Goal: Information Seeking & Learning: Learn about a topic

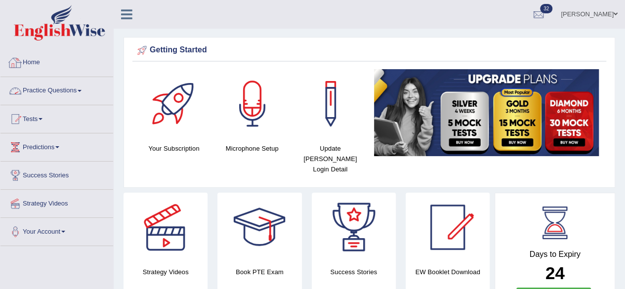
click at [34, 63] on link "Home" at bounding box center [56, 61] width 113 height 25
click at [81, 88] on link "Practice Questions" at bounding box center [56, 89] width 113 height 25
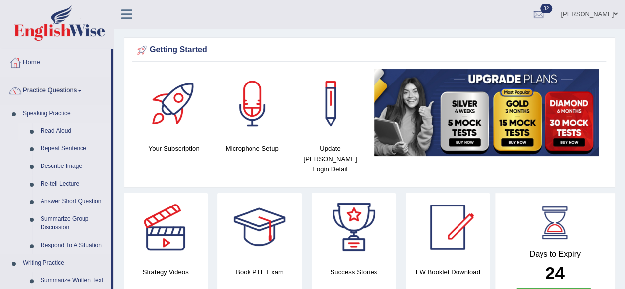
click at [66, 133] on link "Read Aloud" at bounding box center [73, 131] width 75 height 18
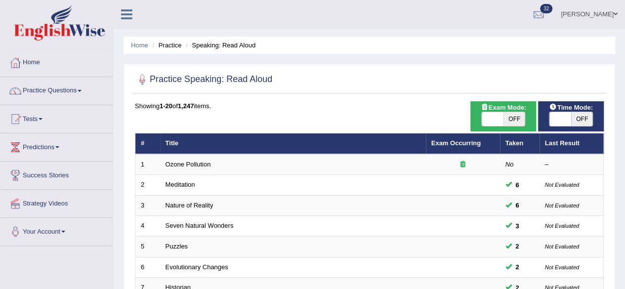
click at [82, 95] on link "Practice Questions" at bounding box center [56, 89] width 113 height 25
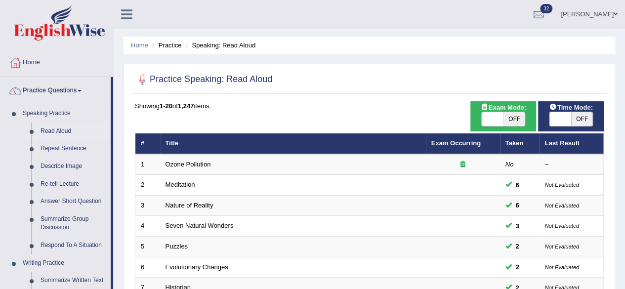
click at [518, 118] on span "OFF" at bounding box center [514, 119] width 22 height 14
checkbox input "true"
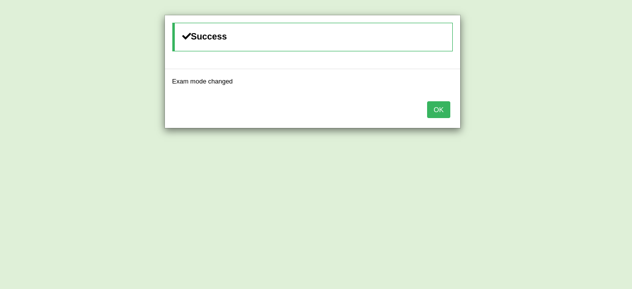
click at [440, 113] on button "OK" at bounding box center [438, 109] width 23 height 17
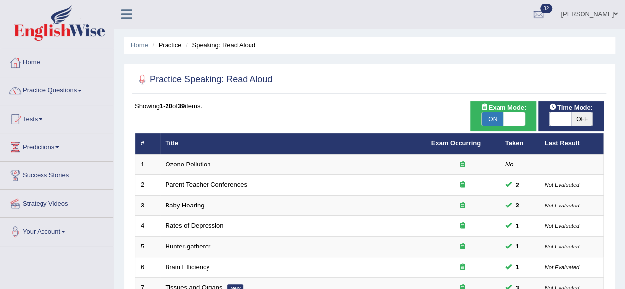
click at [571, 117] on span "OFF" at bounding box center [582, 119] width 22 height 14
checkbox input "true"
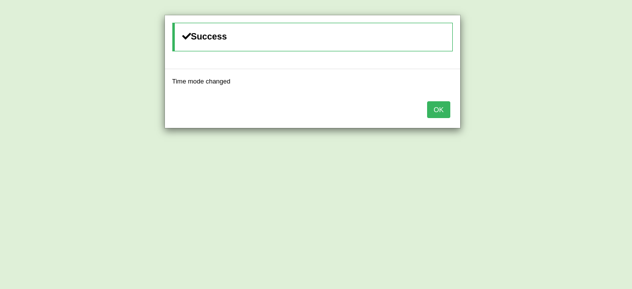
click at [432, 112] on button "OK" at bounding box center [438, 109] width 23 height 17
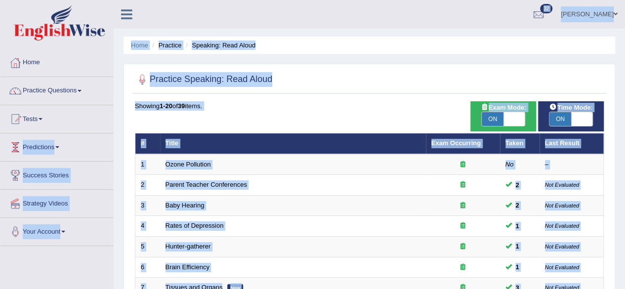
drag, startPoint x: 432, startPoint y: 112, endPoint x: 84, endPoint y: 111, distance: 348.2
click at [85, 92] on link "Practice Questions" at bounding box center [56, 89] width 113 height 25
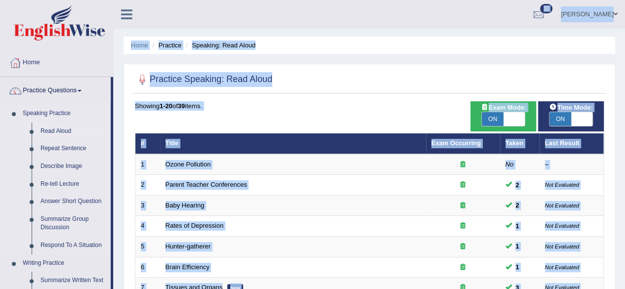
click at [66, 133] on link "Read Aloud" at bounding box center [73, 131] width 75 height 18
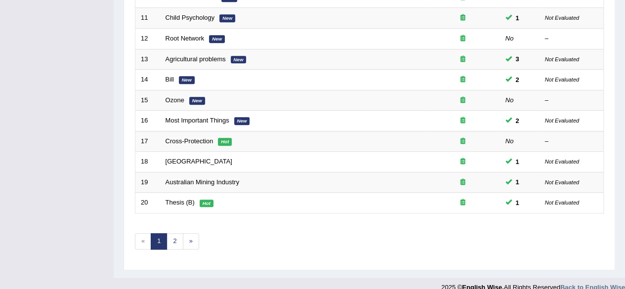
scroll to position [360, 0]
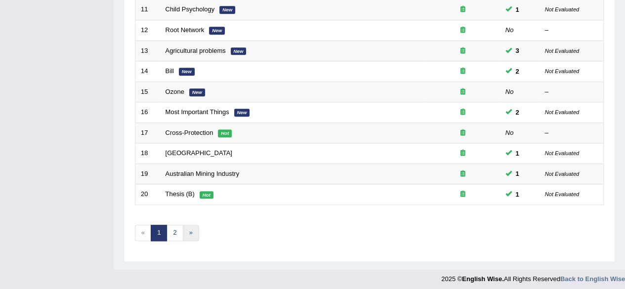
click at [188, 227] on link "»" at bounding box center [191, 233] width 16 height 16
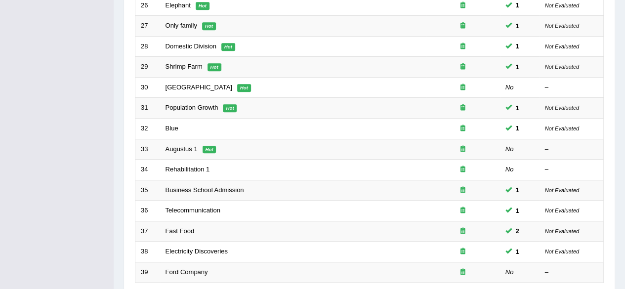
scroll to position [340, 0]
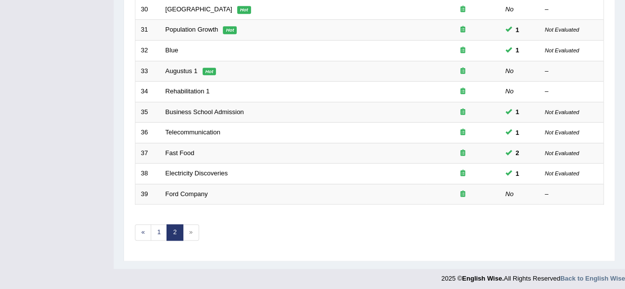
click at [175, 230] on link "2" at bounding box center [174, 232] width 16 height 16
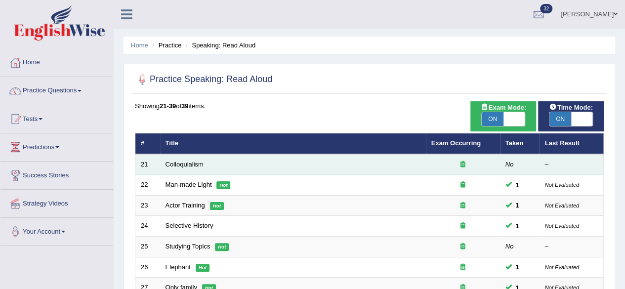
click at [161, 163] on td "Colloquialism" at bounding box center [293, 164] width 266 height 21
click at [173, 167] on td "Colloquialism" at bounding box center [293, 164] width 266 height 21
click at [179, 161] on link "Colloquialism" at bounding box center [184, 164] width 38 height 7
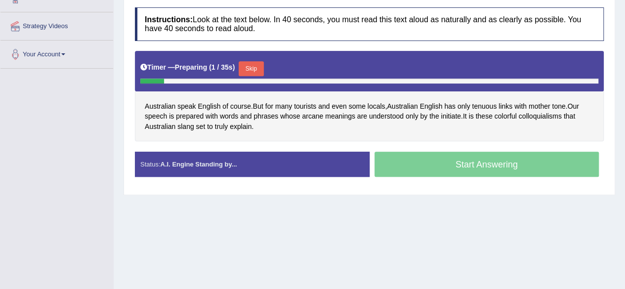
scroll to position [178, 0]
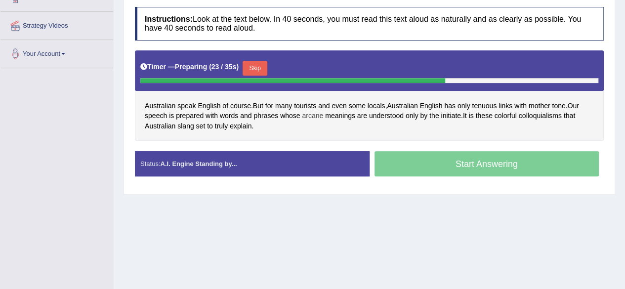
click at [314, 116] on span "arcane" at bounding box center [312, 116] width 21 height 10
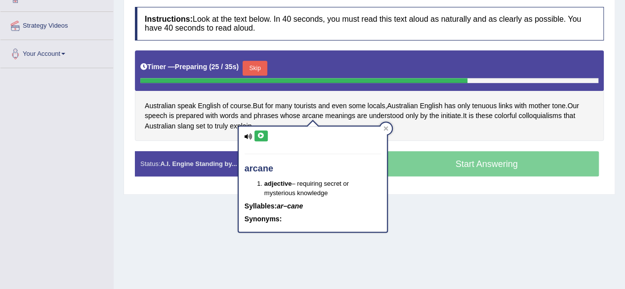
click at [267, 135] on button at bounding box center [260, 135] width 13 height 11
click at [260, 136] on icon at bounding box center [260, 136] width 7 height 6
click at [417, 136] on div "Australian speak English of course . But for many tourists and even some locals…" at bounding box center [369, 95] width 469 height 91
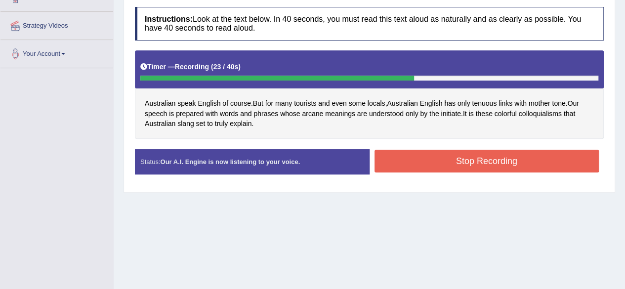
click at [432, 168] on button "Stop Recording" at bounding box center [486, 161] width 225 height 23
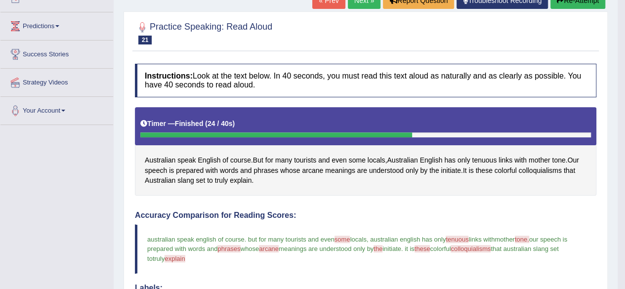
scroll to position [119, 0]
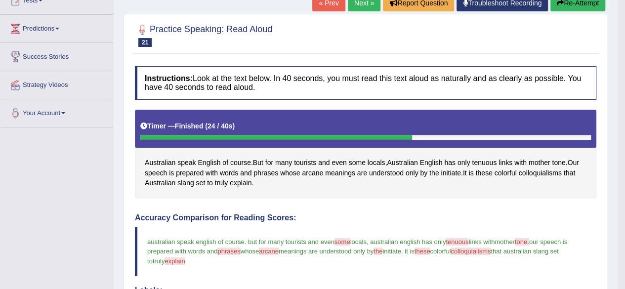
click at [362, 1] on link "Next »" at bounding box center [364, 3] width 33 height 17
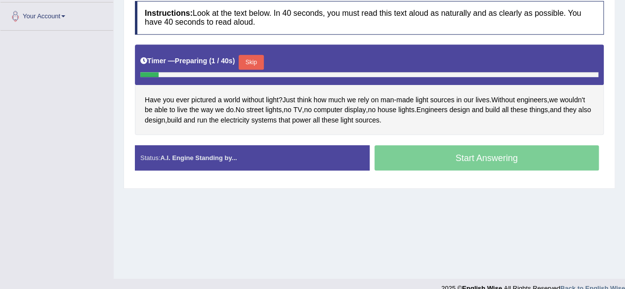
scroll to position [229, 0]
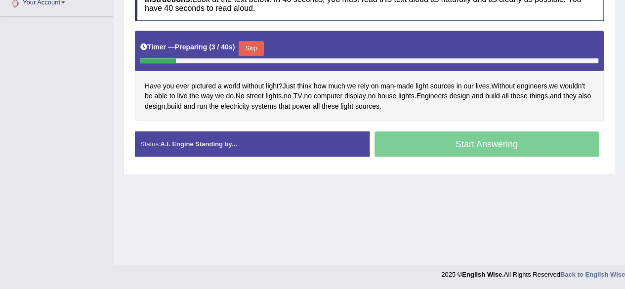
click at [255, 45] on button "Skip" at bounding box center [251, 48] width 25 height 15
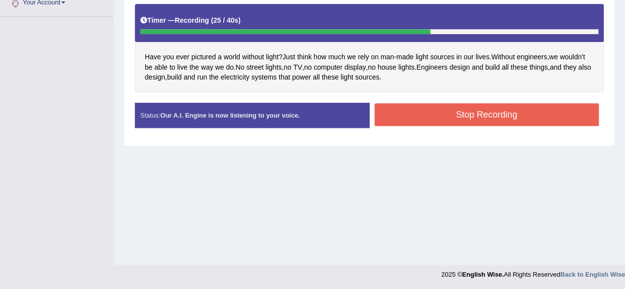
click at [397, 108] on button "Stop Recording" at bounding box center [486, 114] width 225 height 23
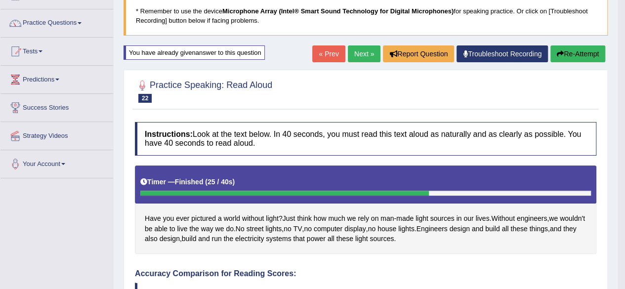
scroll to position [51, 0]
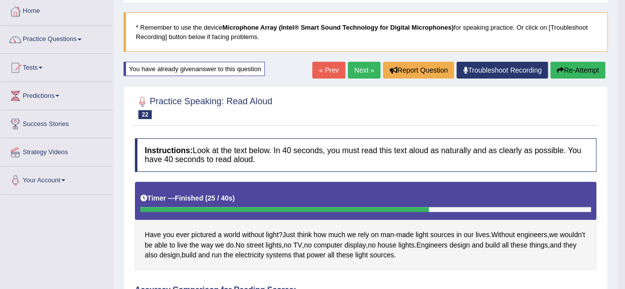
click at [356, 71] on link "Next »" at bounding box center [364, 70] width 33 height 17
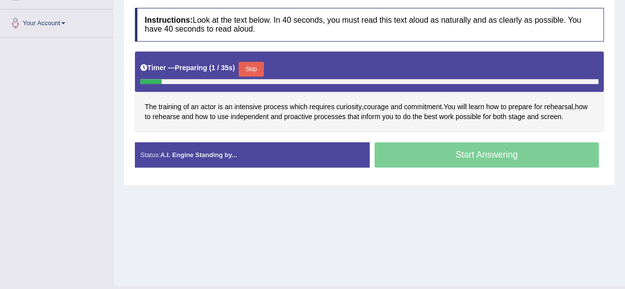
scroll to position [229, 0]
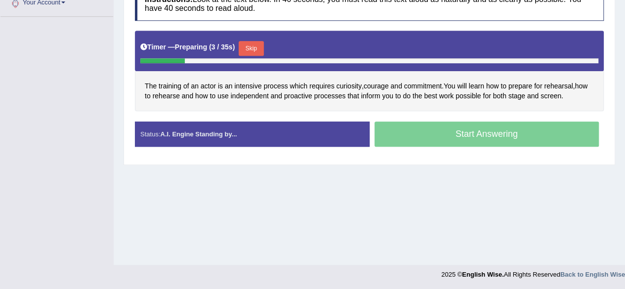
click at [255, 52] on button "Skip" at bounding box center [251, 48] width 25 height 15
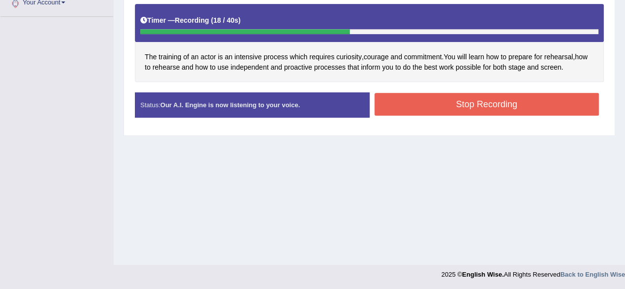
click at [413, 107] on button "Stop Recording" at bounding box center [486, 104] width 225 height 23
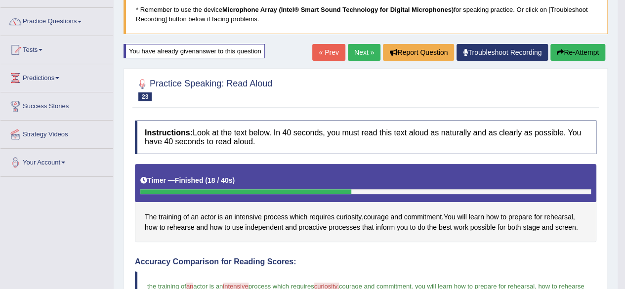
scroll to position [32, 0]
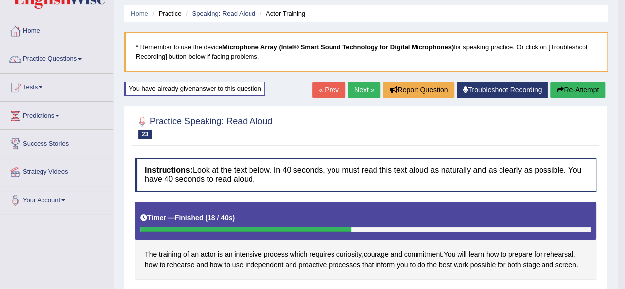
click at [362, 85] on link "Next »" at bounding box center [364, 89] width 33 height 17
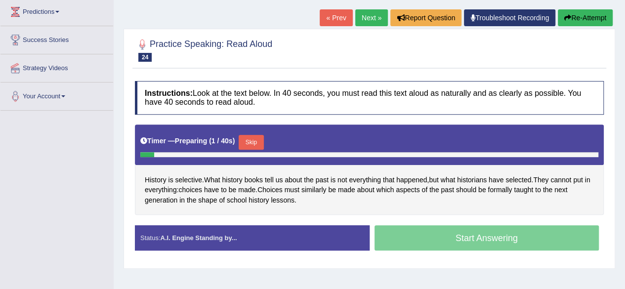
scroll to position [229, 0]
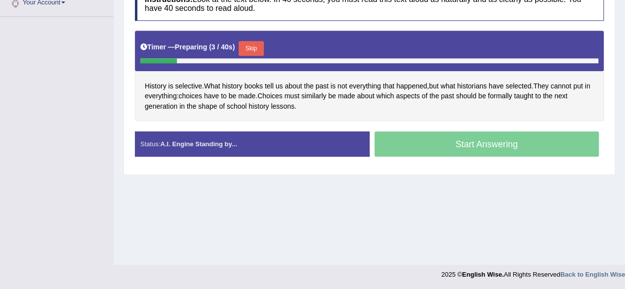
click at [260, 47] on button "Skip" at bounding box center [251, 48] width 25 height 15
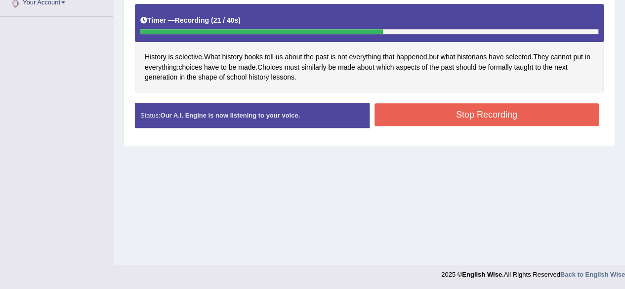
click at [486, 106] on button "Stop Recording" at bounding box center [486, 114] width 225 height 23
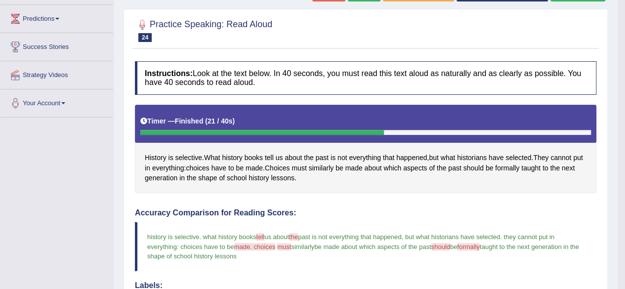
scroll to position [91, 0]
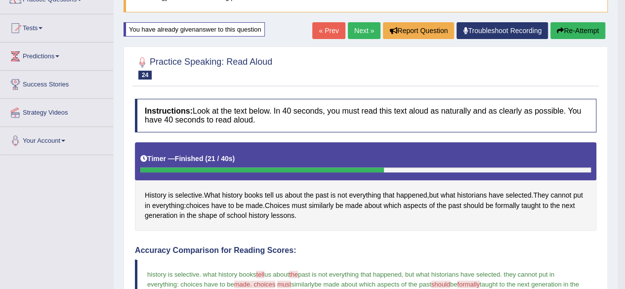
click at [369, 34] on link "Next »" at bounding box center [364, 30] width 33 height 17
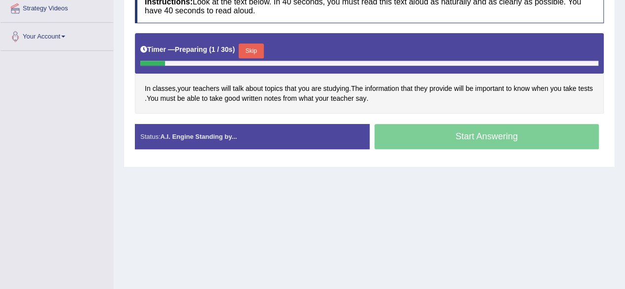
scroll to position [198, 0]
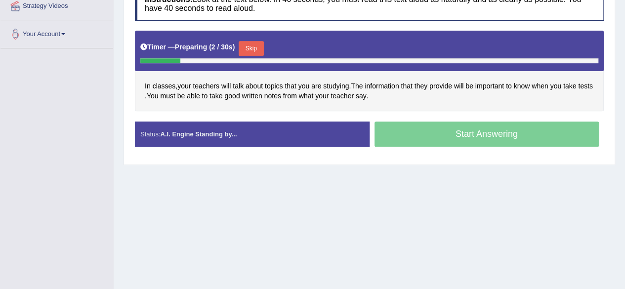
click at [259, 45] on button "Skip" at bounding box center [251, 48] width 25 height 15
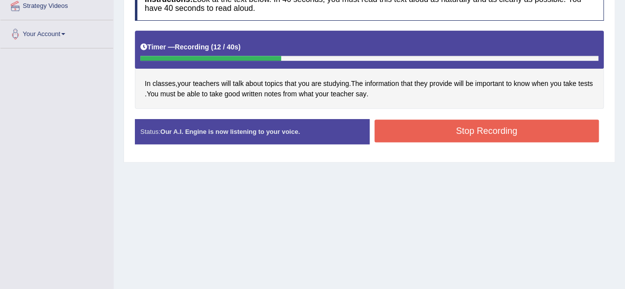
click at [462, 127] on button "Stop Recording" at bounding box center [486, 131] width 225 height 23
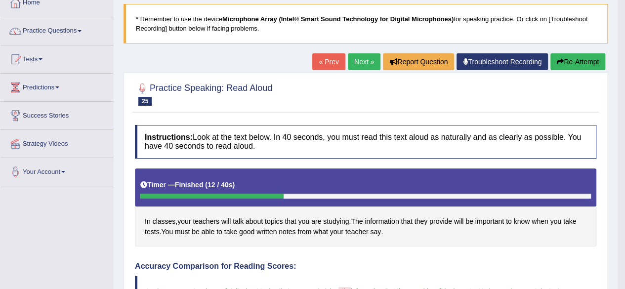
scroll to position [59, 0]
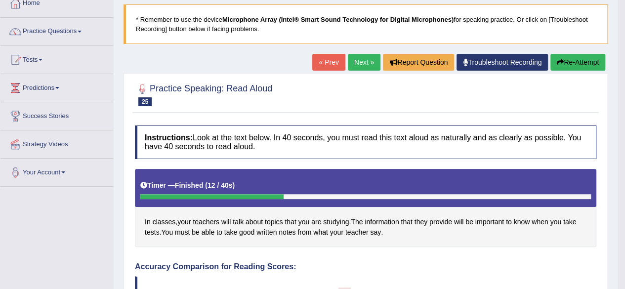
click at [365, 60] on link "Next »" at bounding box center [364, 62] width 33 height 17
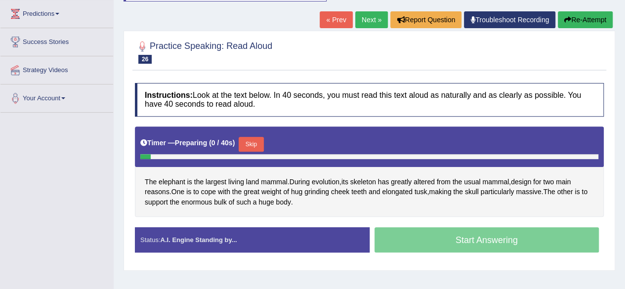
scroll to position [155, 0]
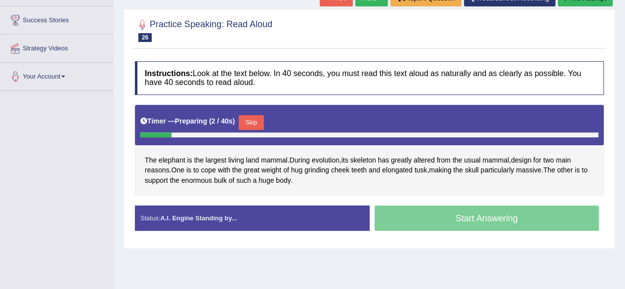
click at [251, 124] on button "Skip" at bounding box center [251, 122] width 25 height 15
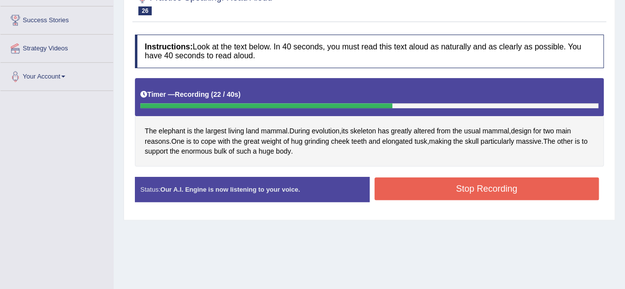
click at [443, 190] on button "Stop Recording" at bounding box center [486, 188] width 225 height 23
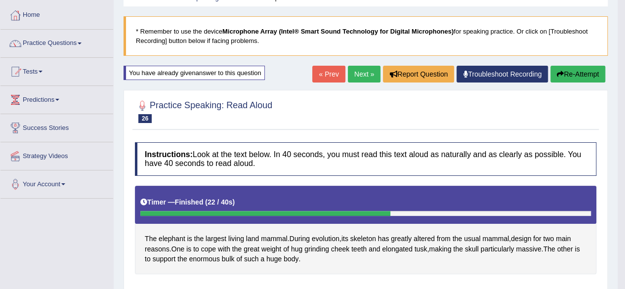
scroll to position [37, 0]
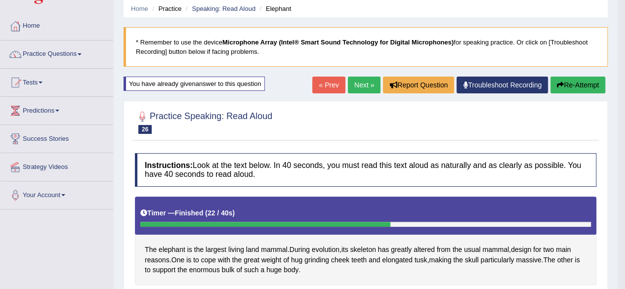
click at [362, 81] on link "Next »" at bounding box center [364, 85] width 33 height 17
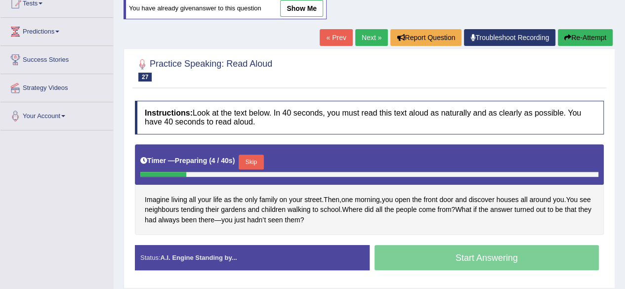
scroll to position [138, 0]
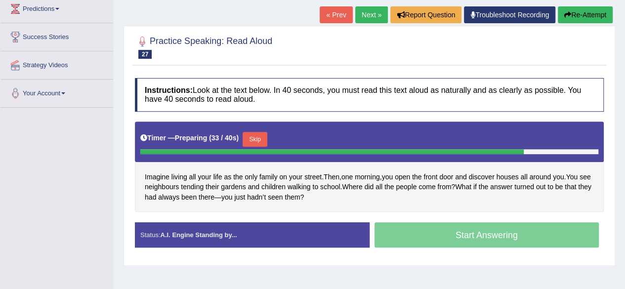
click at [258, 141] on button "Skip" at bounding box center [254, 139] width 25 height 15
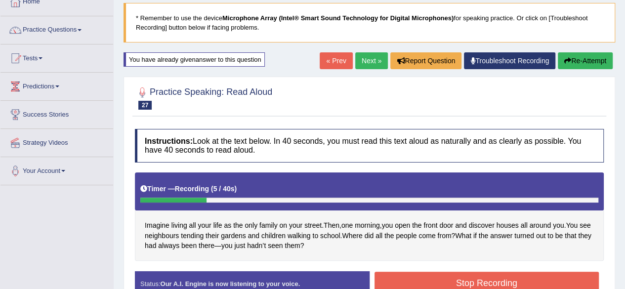
scroll to position [59, 0]
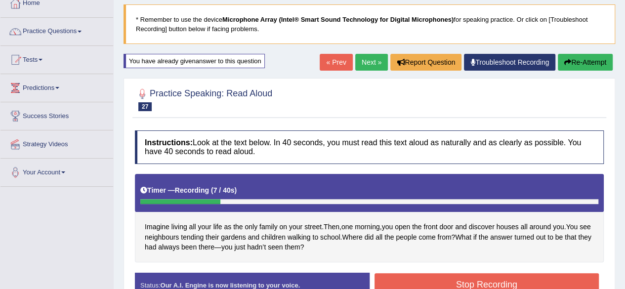
click at [563, 69] on button "Re-Attempt" at bounding box center [585, 62] width 55 height 17
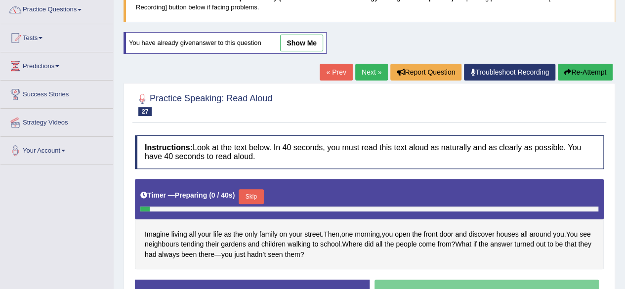
scroll to position [140, 0]
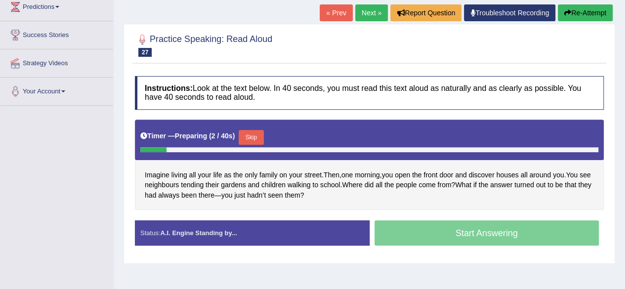
click at [263, 130] on button "Skip" at bounding box center [251, 137] width 25 height 15
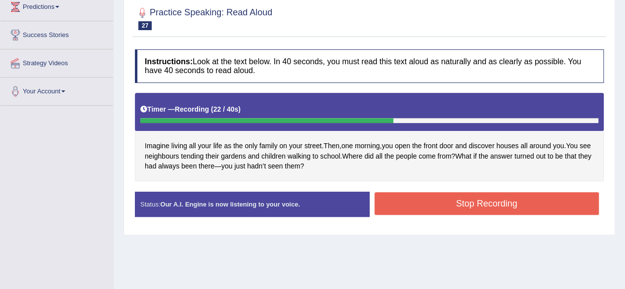
click at [395, 202] on button "Stop Recording" at bounding box center [486, 203] width 225 height 23
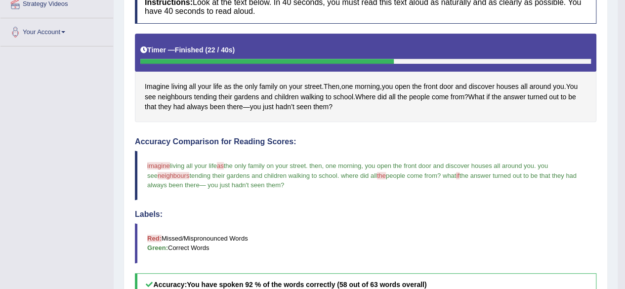
scroll to position [101, 0]
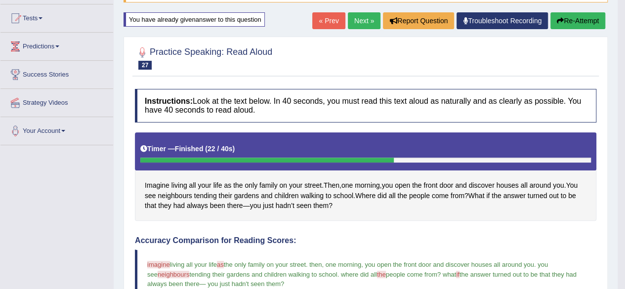
click at [365, 24] on link "Next »" at bounding box center [364, 20] width 33 height 17
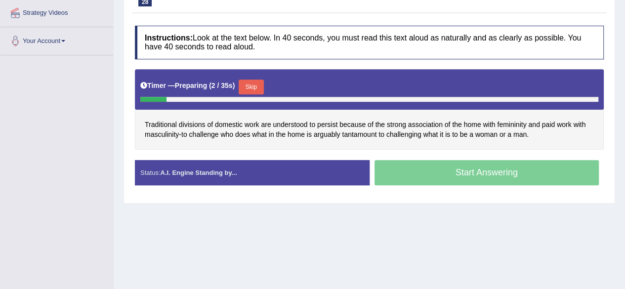
scroll to position [206, 0]
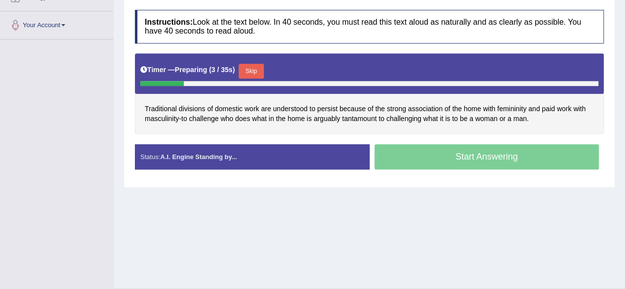
click at [260, 65] on button "Skip" at bounding box center [251, 71] width 25 height 15
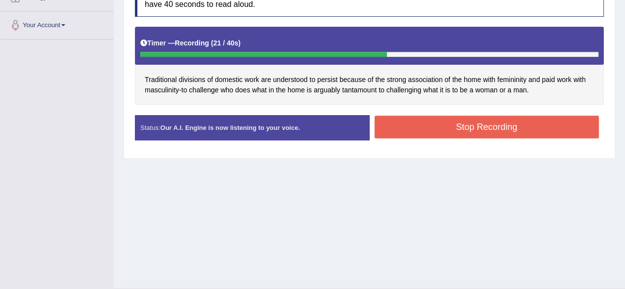
click at [407, 137] on div "Stop Recording" at bounding box center [486, 128] width 235 height 25
click at [404, 124] on button "Stop Recording" at bounding box center [486, 127] width 225 height 23
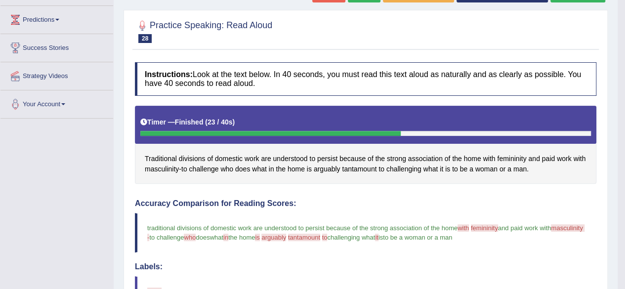
scroll to position [108, 0]
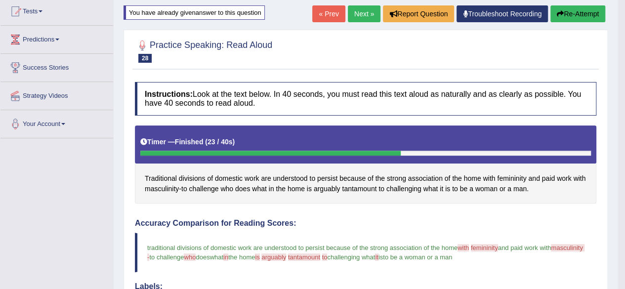
click at [360, 12] on link "Next »" at bounding box center [364, 13] width 33 height 17
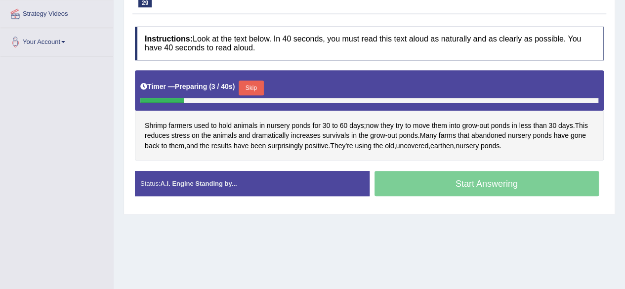
scroll to position [170, 0]
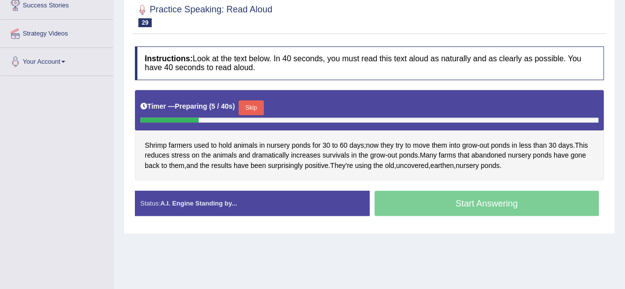
click at [256, 106] on button "Skip" at bounding box center [251, 107] width 25 height 15
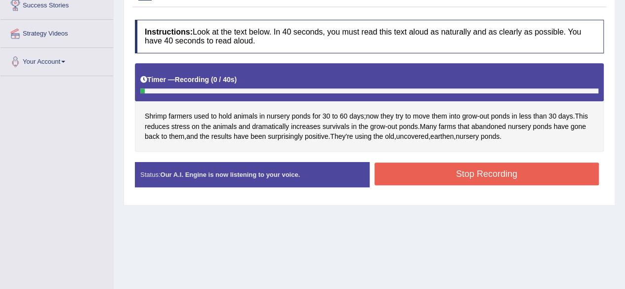
click at [461, 175] on button "Stop Recording" at bounding box center [486, 173] width 225 height 23
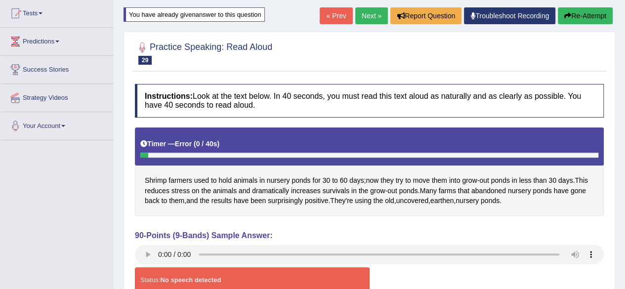
scroll to position [91, 0]
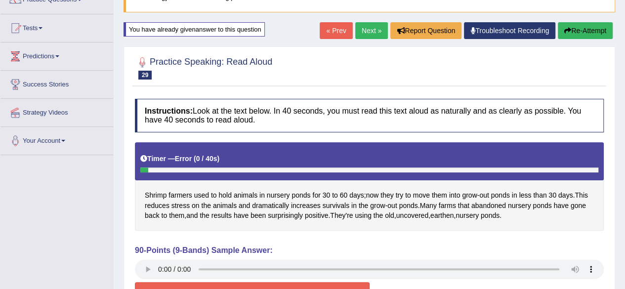
click at [571, 28] on button "Re-Attempt" at bounding box center [585, 30] width 55 height 17
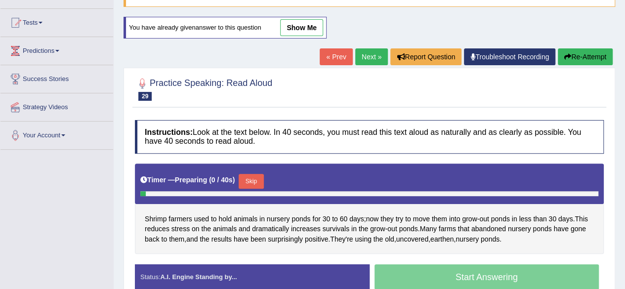
scroll to position [91, 0]
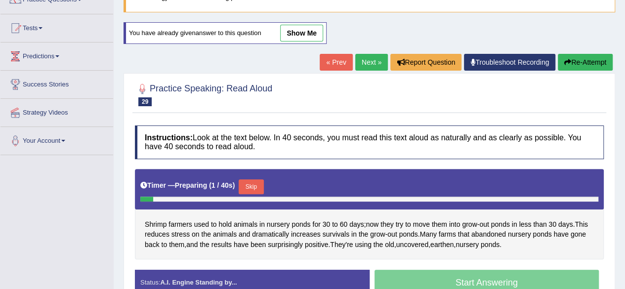
click at [254, 179] on button "Skip" at bounding box center [251, 186] width 25 height 15
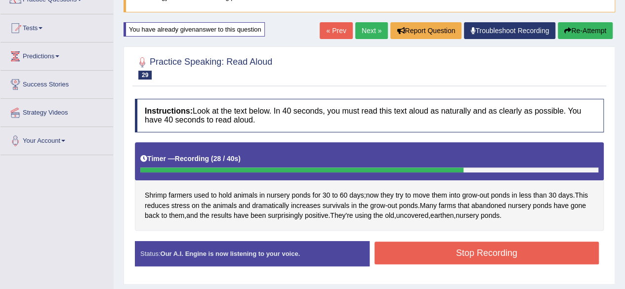
click at [448, 256] on button "Stop Recording" at bounding box center [486, 253] width 225 height 23
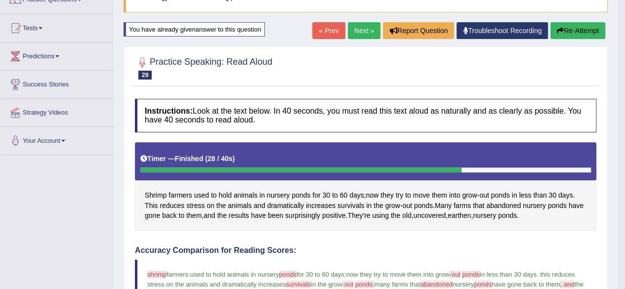
click at [365, 32] on link "Next »" at bounding box center [364, 30] width 33 height 17
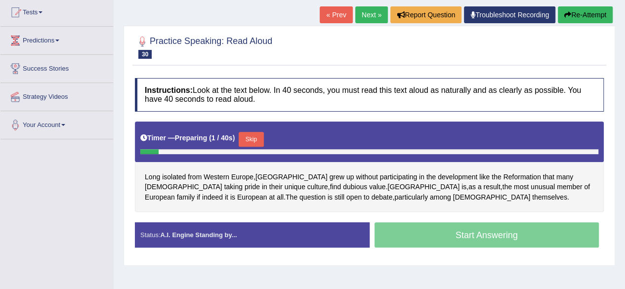
scroll to position [198, 0]
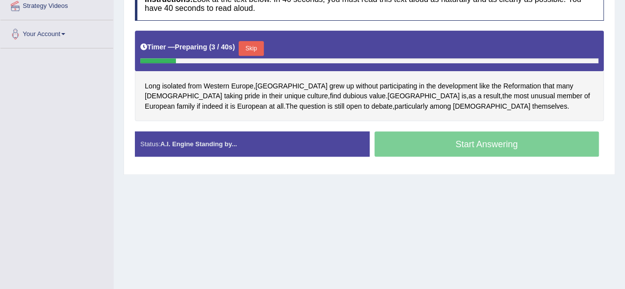
click at [255, 45] on button "Skip" at bounding box center [251, 48] width 25 height 15
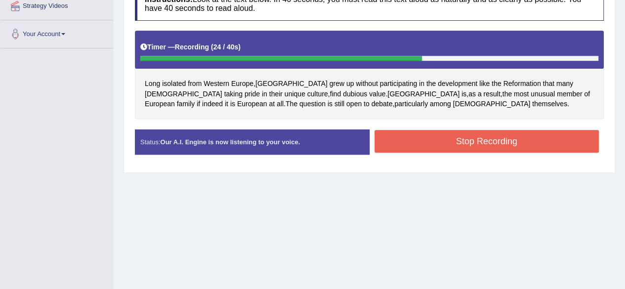
click at [391, 136] on button "Stop Recording" at bounding box center [486, 141] width 225 height 23
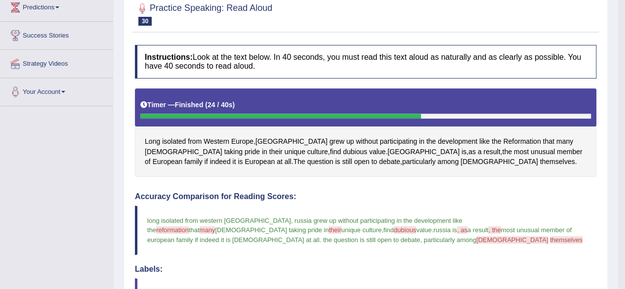
scroll to position [99, 0]
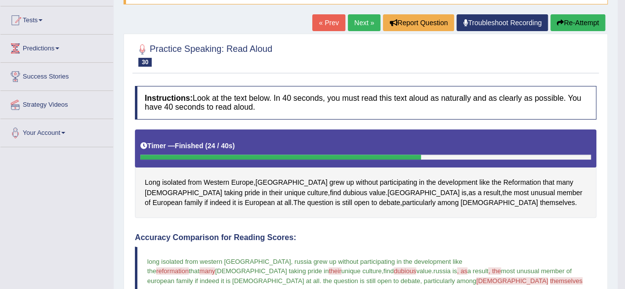
click at [362, 22] on link "Next »" at bounding box center [364, 22] width 33 height 17
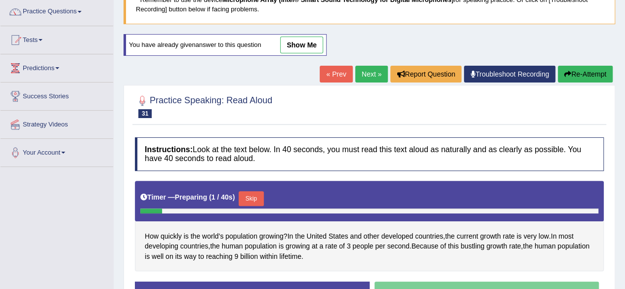
scroll to position [99, 0]
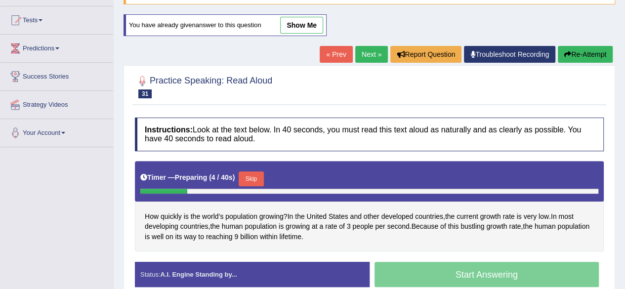
click at [258, 176] on button "Skip" at bounding box center [251, 178] width 25 height 15
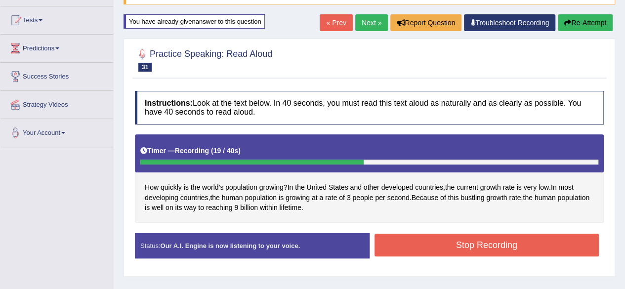
click at [408, 245] on button "Stop Recording" at bounding box center [486, 245] width 225 height 23
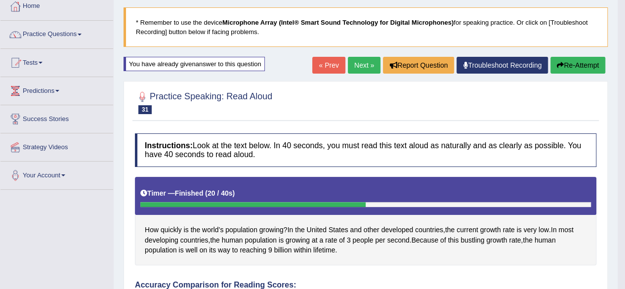
scroll to position [40, 0]
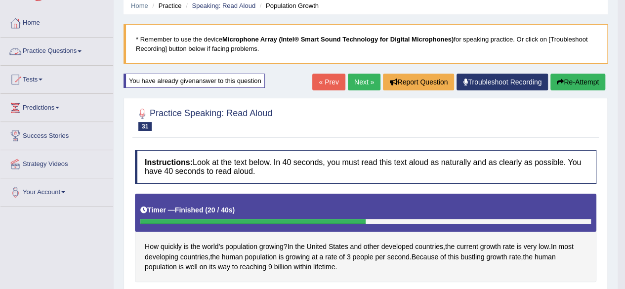
click at [83, 46] on link "Practice Questions" at bounding box center [56, 50] width 113 height 25
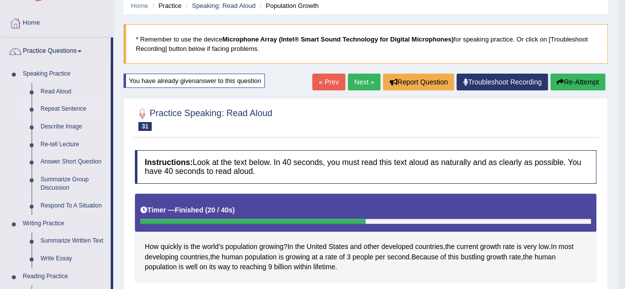
click at [71, 108] on link "Repeat Sentence" at bounding box center [73, 109] width 75 height 18
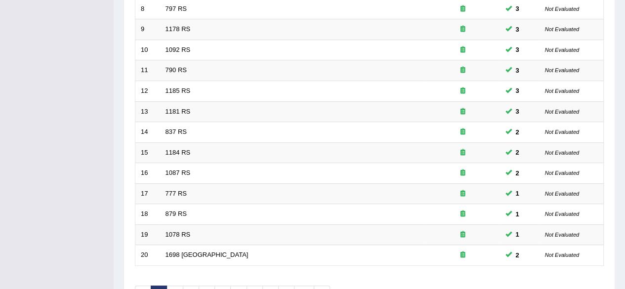
scroll to position [360, 0]
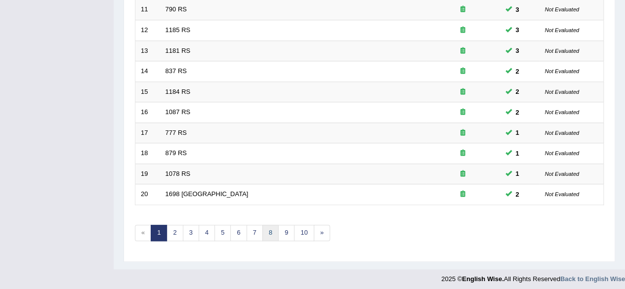
click at [271, 228] on link "8" at bounding box center [270, 233] width 16 height 16
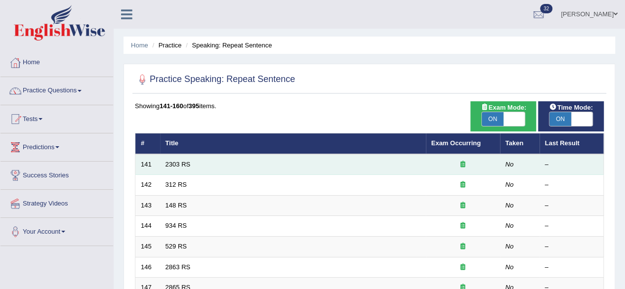
click at [187, 167] on td "2303 RS" at bounding box center [293, 164] width 266 height 21
click at [186, 162] on link "2303 RS" at bounding box center [177, 164] width 25 height 7
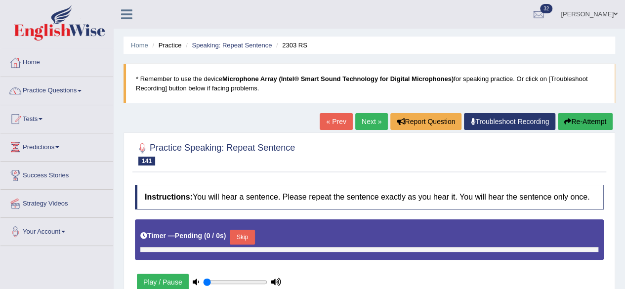
type input "1"
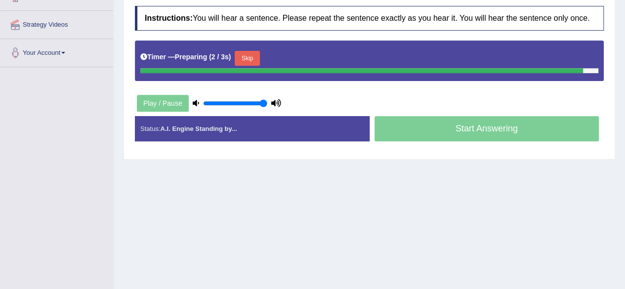
scroll to position [178, 0]
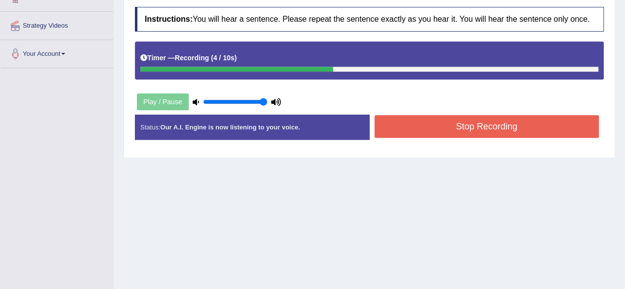
click at [437, 133] on button "Stop Recording" at bounding box center [486, 126] width 225 height 23
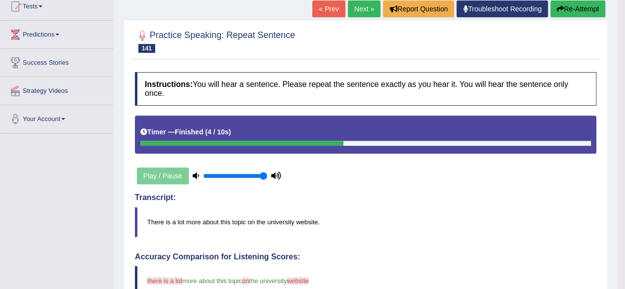
scroll to position [99, 0]
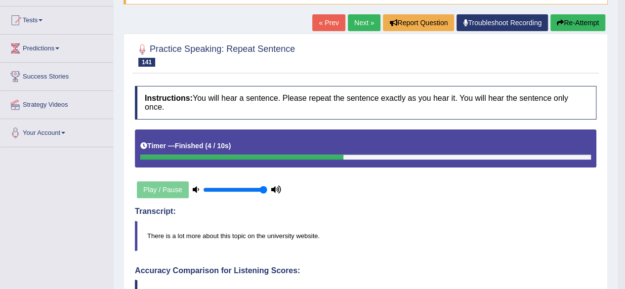
click at [357, 26] on link "Next »" at bounding box center [364, 22] width 33 height 17
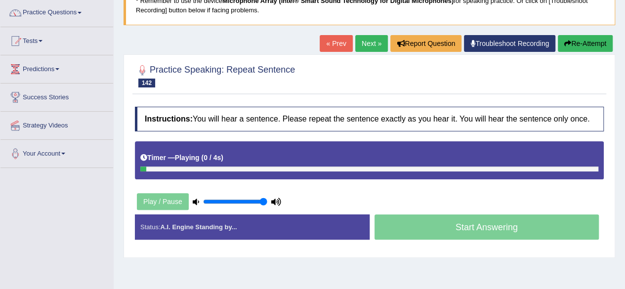
scroll to position [79, 0]
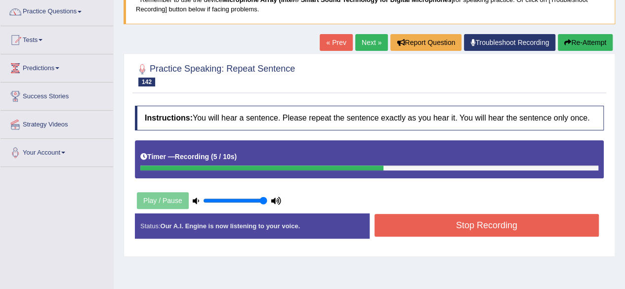
click at [412, 228] on button "Stop Recording" at bounding box center [486, 225] width 225 height 23
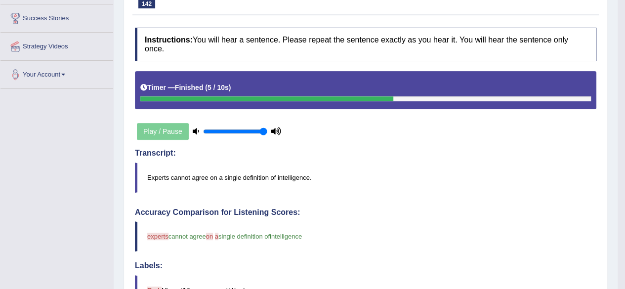
scroll to position [40, 0]
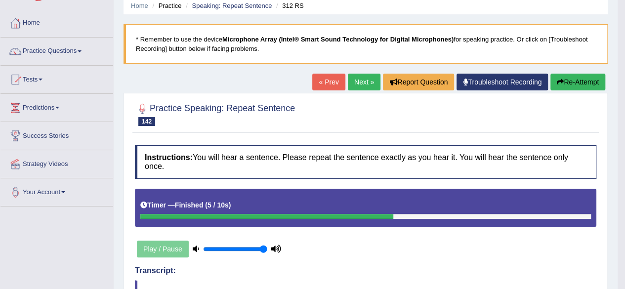
click at [362, 87] on link "Next »" at bounding box center [364, 82] width 33 height 17
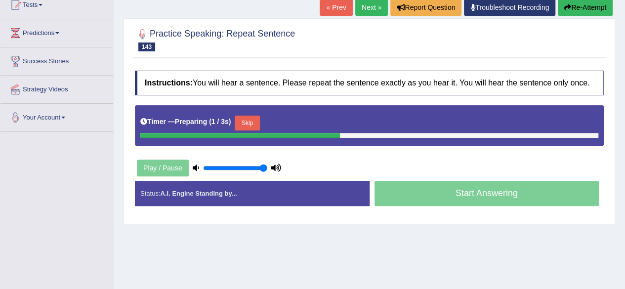
scroll to position [119, 0]
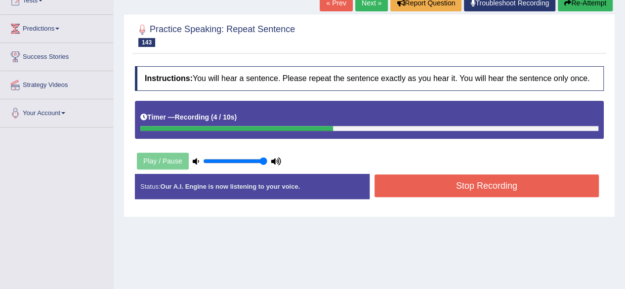
click at [442, 195] on button "Stop Recording" at bounding box center [486, 185] width 225 height 23
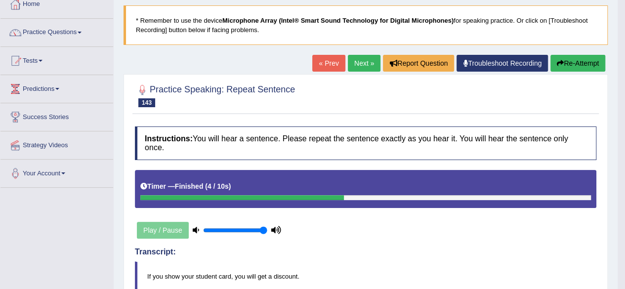
scroll to position [40, 0]
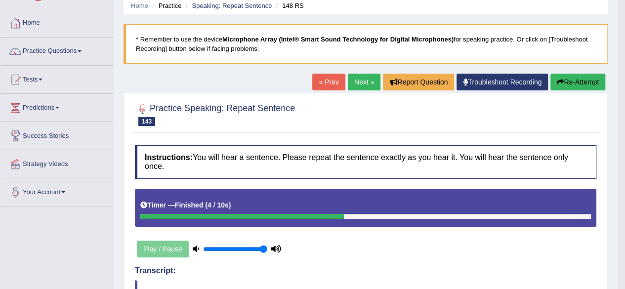
click at [364, 86] on link "Next »" at bounding box center [364, 82] width 33 height 17
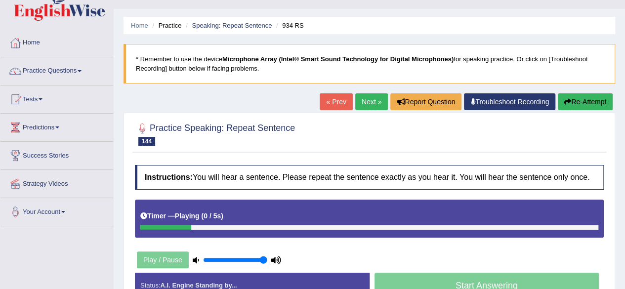
scroll to position [59, 0]
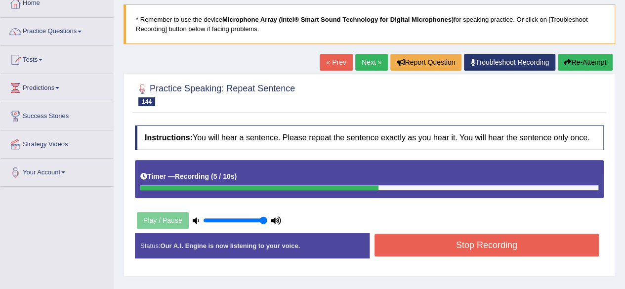
click at [442, 238] on button "Stop Recording" at bounding box center [486, 245] width 225 height 23
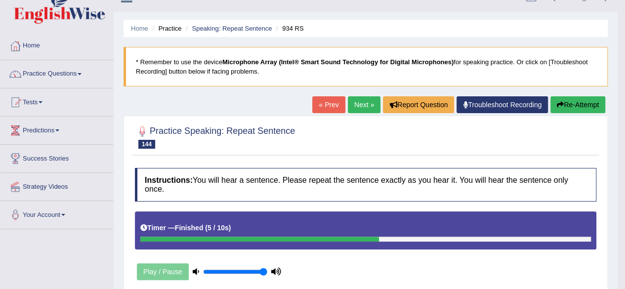
scroll to position [0, 0]
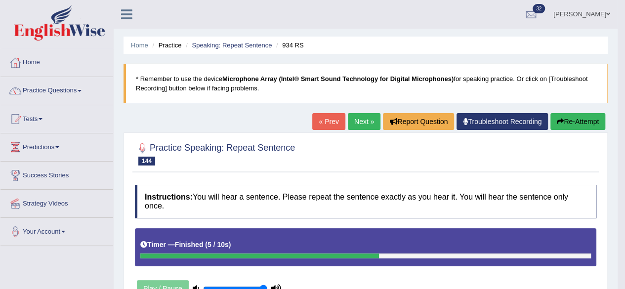
click at [362, 116] on link "Next »" at bounding box center [364, 121] width 33 height 17
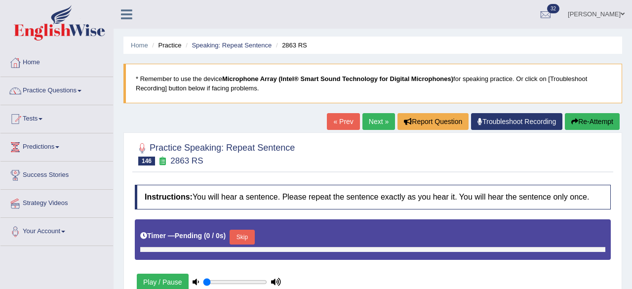
type input "1"
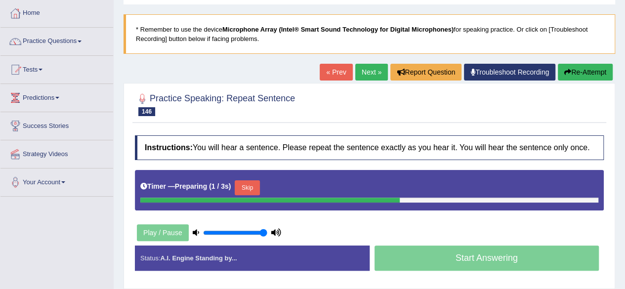
scroll to position [119, 0]
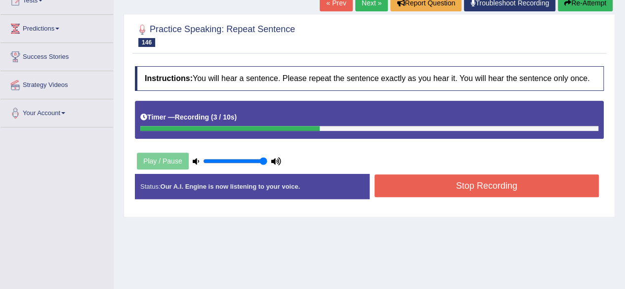
click at [382, 190] on button "Stop Recording" at bounding box center [486, 185] width 225 height 23
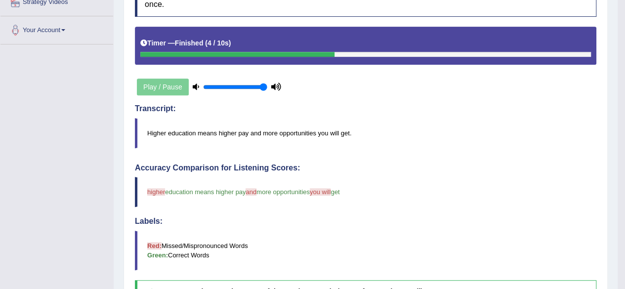
scroll to position [99, 0]
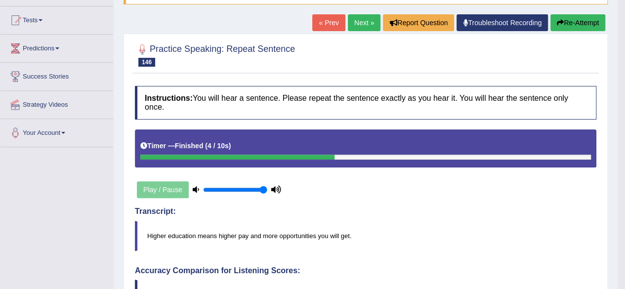
click at [362, 30] on link "Next »" at bounding box center [364, 22] width 33 height 17
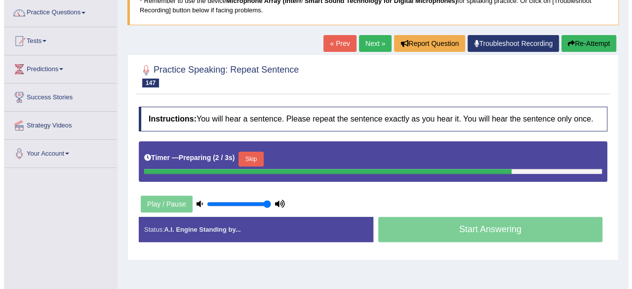
scroll to position [79, 0]
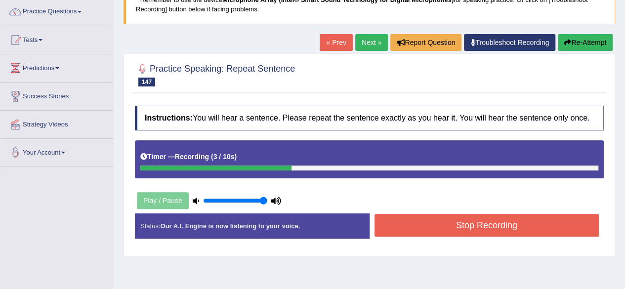
click at [482, 229] on button "Stop Recording" at bounding box center [486, 225] width 225 height 23
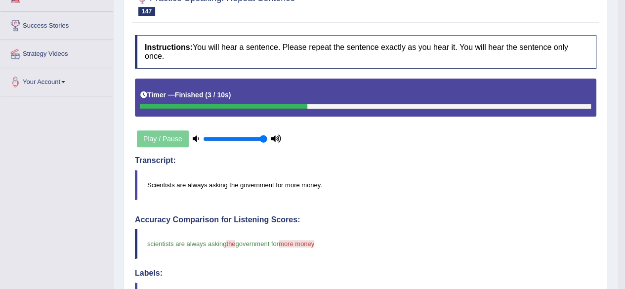
scroll to position [119, 0]
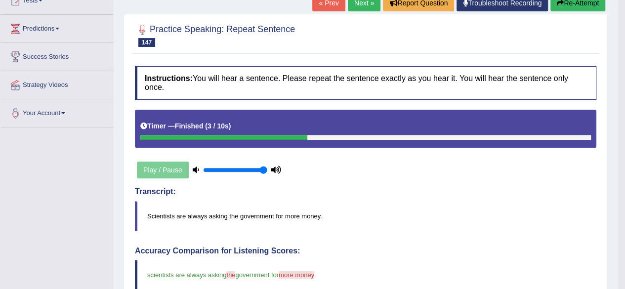
click at [357, 0] on link "Next »" at bounding box center [364, 3] width 33 height 17
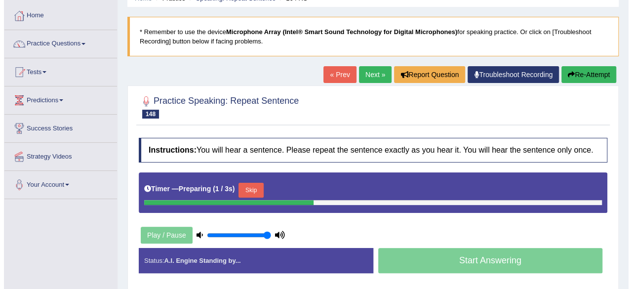
scroll to position [79, 0]
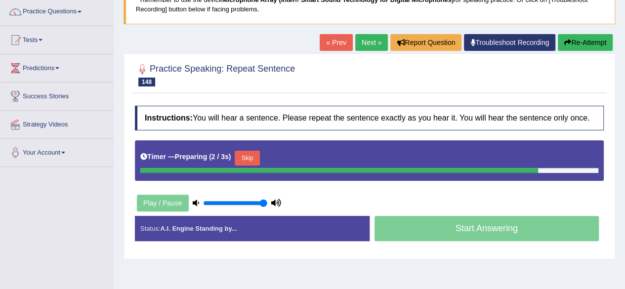
click at [259, 155] on button "Skip" at bounding box center [247, 158] width 25 height 15
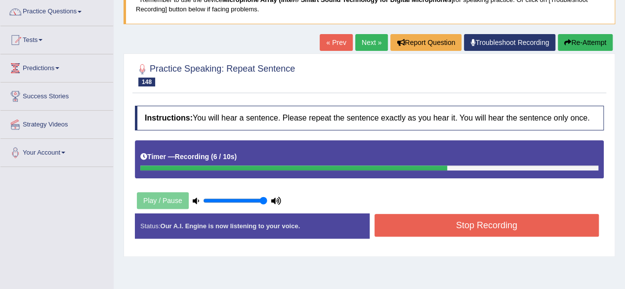
click at [423, 222] on button "Stop Recording" at bounding box center [486, 225] width 225 height 23
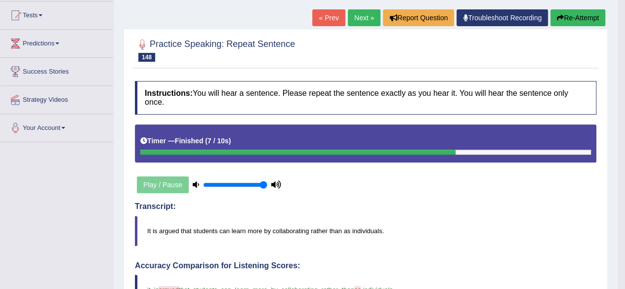
scroll to position [99, 0]
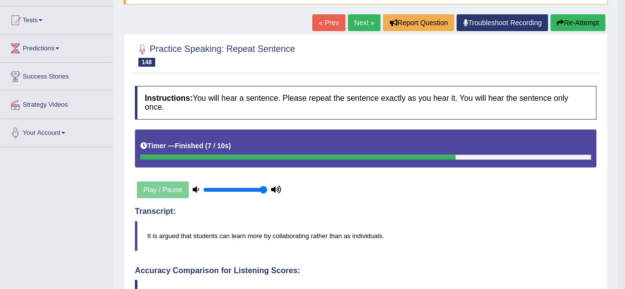
click at [353, 18] on link "Next »" at bounding box center [364, 22] width 33 height 17
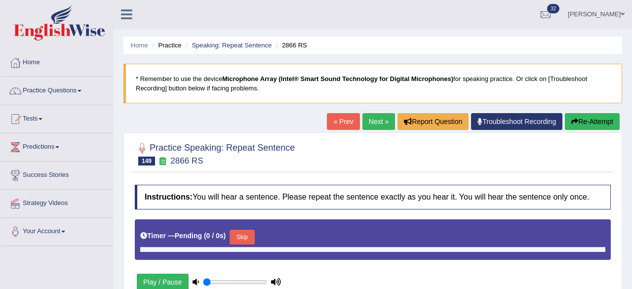
type input "1"
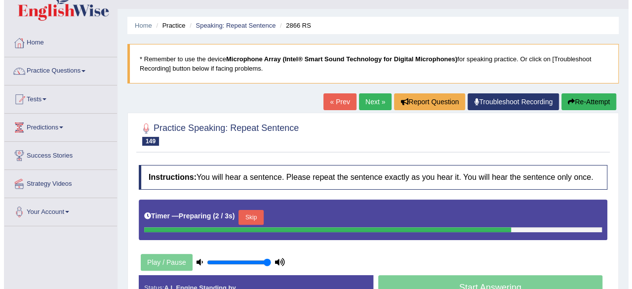
scroll to position [79, 0]
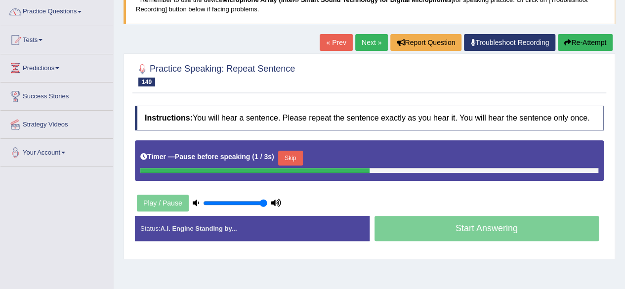
click at [295, 156] on button "Skip" at bounding box center [290, 158] width 25 height 15
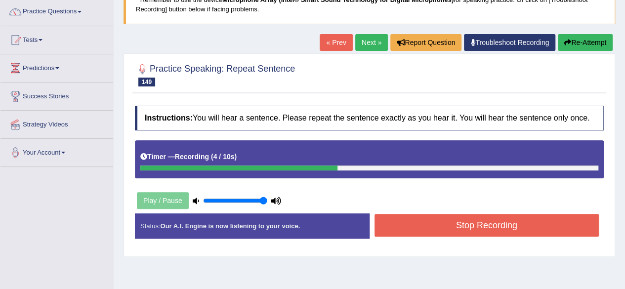
click at [408, 220] on button "Stop Recording" at bounding box center [486, 225] width 225 height 23
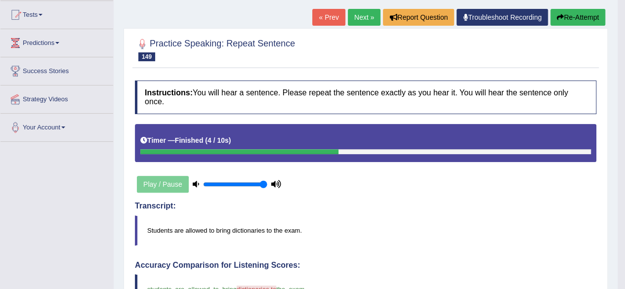
scroll to position [99, 0]
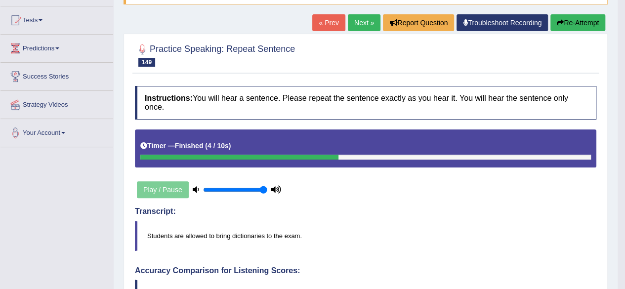
click at [367, 24] on link "Next »" at bounding box center [364, 22] width 33 height 17
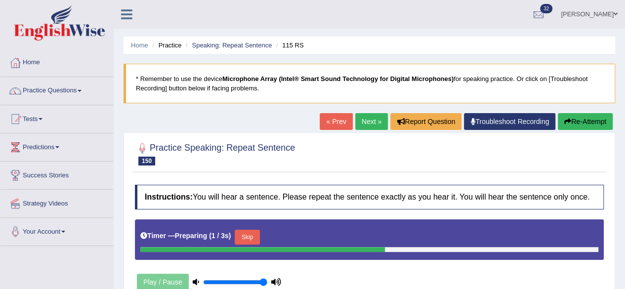
click at [255, 237] on button "Skip" at bounding box center [247, 237] width 25 height 15
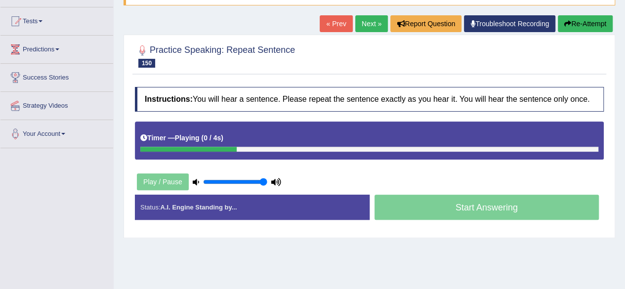
scroll to position [99, 0]
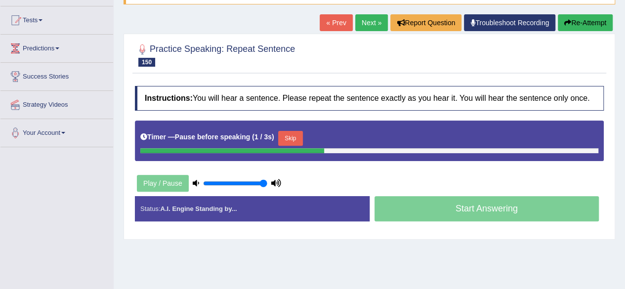
click at [299, 136] on button "Skip" at bounding box center [290, 138] width 25 height 15
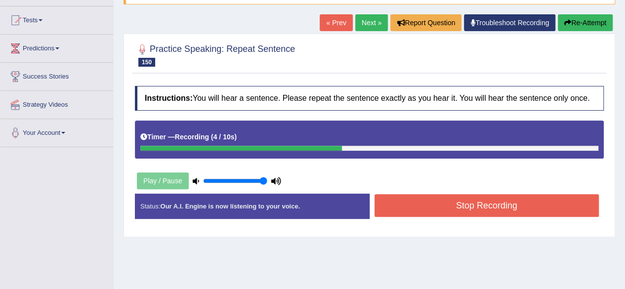
click at [396, 205] on button "Stop Recording" at bounding box center [486, 205] width 225 height 23
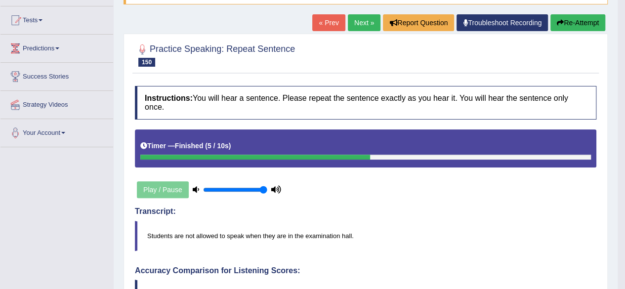
click at [352, 27] on link "Next »" at bounding box center [364, 22] width 33 height 17
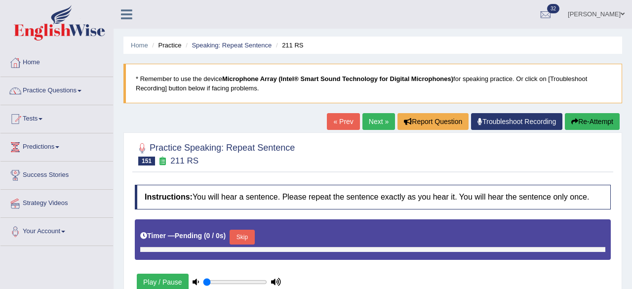
type input "1"
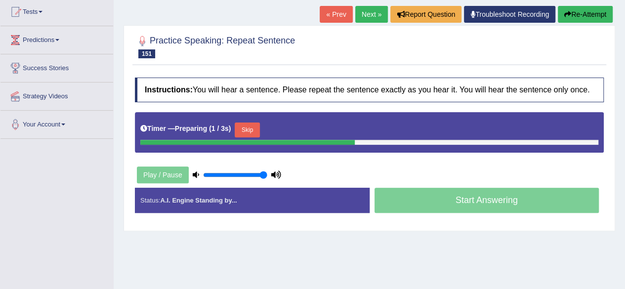
scroll to position [158, 0]
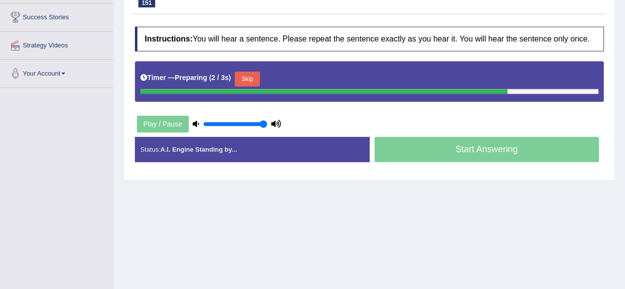
click at [257, 77] on button "Skip" at bounding box center [247, 79] width 25 height 15
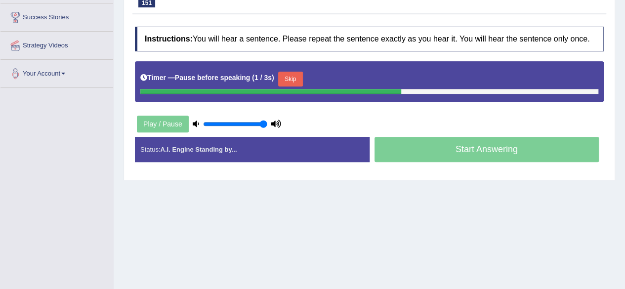
click at [293, 77] on button "Skip" at bounding box center [290, 79] width 25 height 15
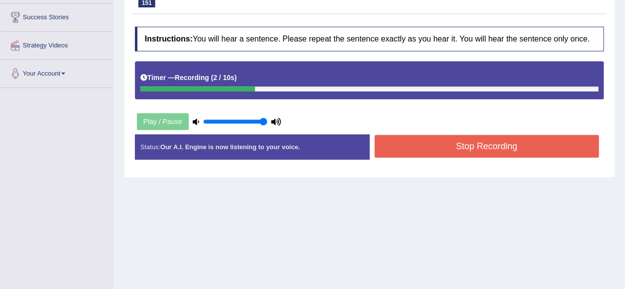
click at [383, 147] on button "Stop Recording" at bounding box center [486, 146] width 225 height 23
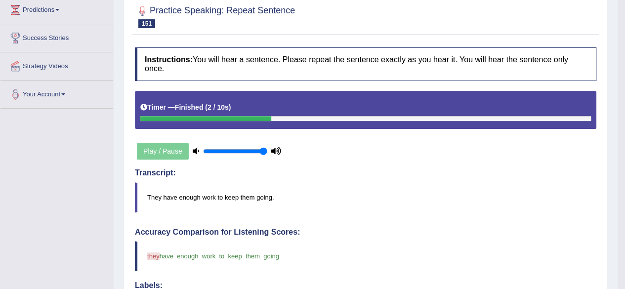
scroll to position [79, 0]
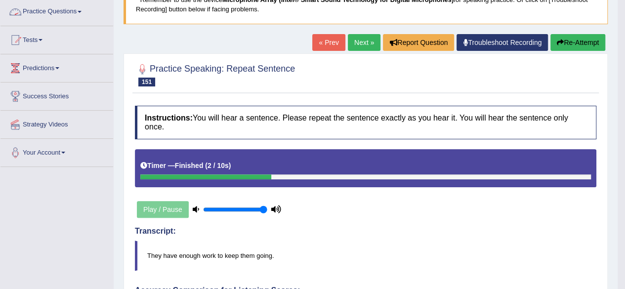
click at [84, 7] on link "Practice Questions" at bounding box center [56, 10] width 113 height 25
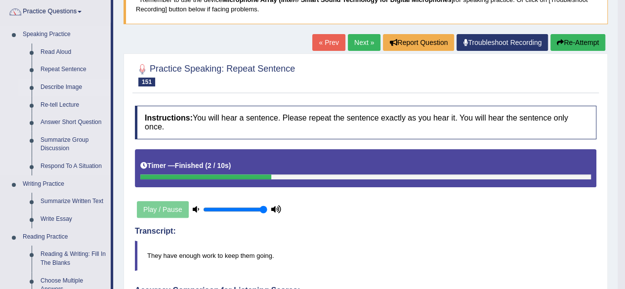
click at [53, 86] on link "Describe Image" at bounding box center [73, 88] width 75 height 18
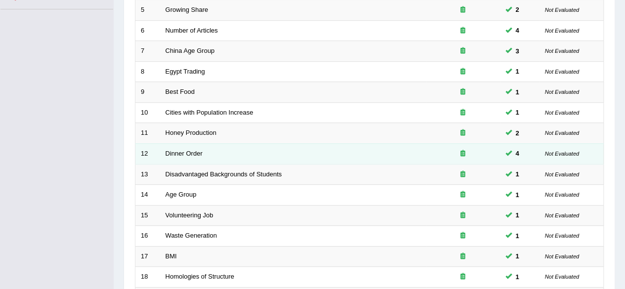
scroll to position [336, 0]
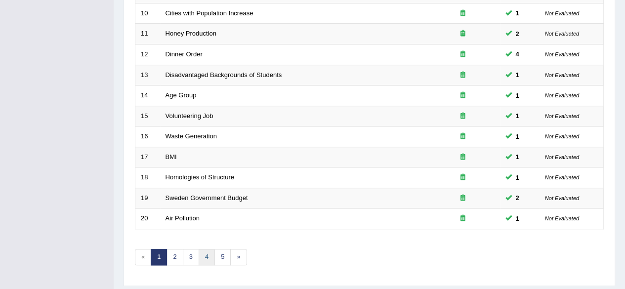
click at [206, 257] on link "4" at bounding box center [207, 257] width 16 height 16
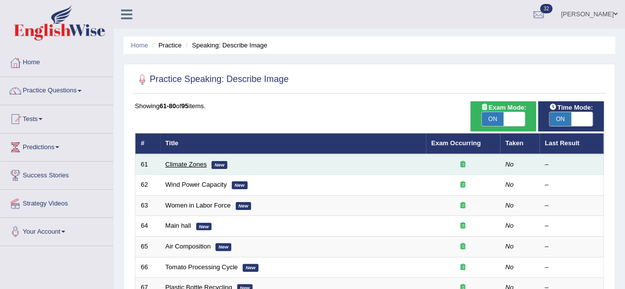
click at [188, 164] on link "Climate Zones" at bounding box center [185, 164] width 41 height 7
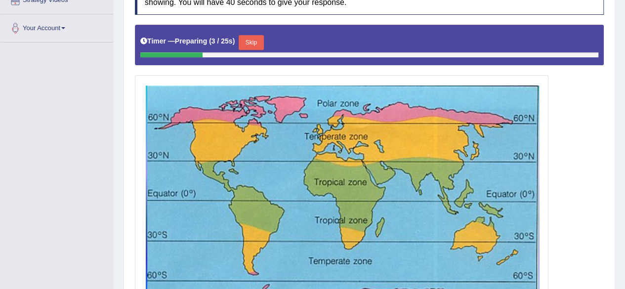
scroll to position [219, 0]
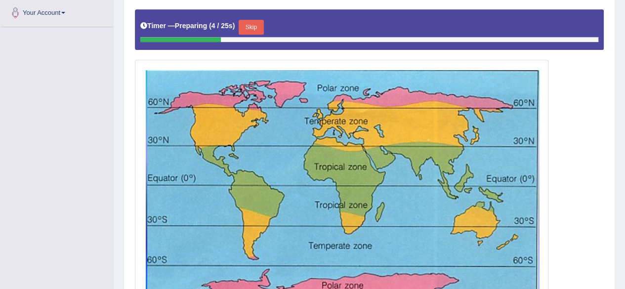
click at [258, 23] on button "Skip" at bounding box center [251, 27] width 25 height 15
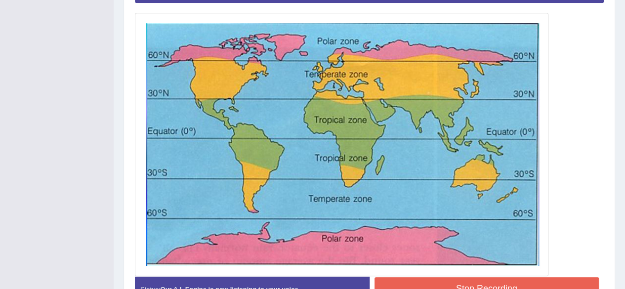
scroll to position [265, 0]
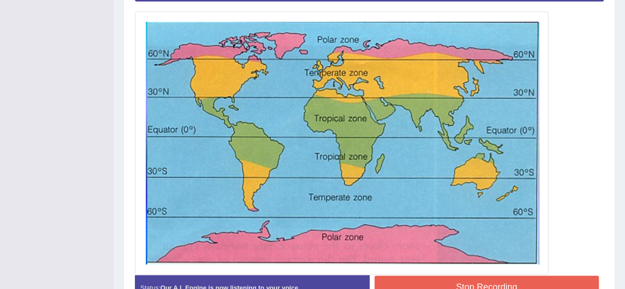
click at [394, 282] on button "Stop Recording" at bounding box center [486, 287] width 225 height 23
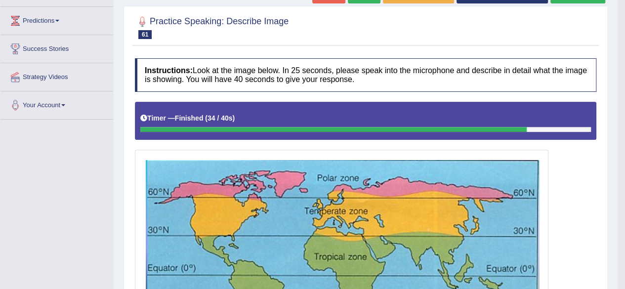
scroll to position [107, 0]
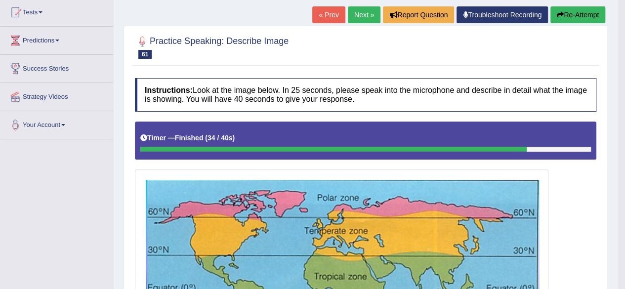
click at [356, 13] on link "Next »" at bounding box center [364, 14] width 33 height 17
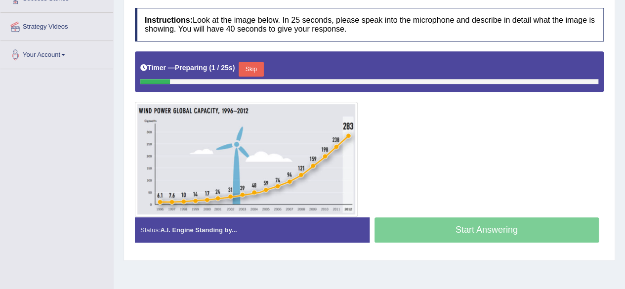
scroll to position [178, 0]
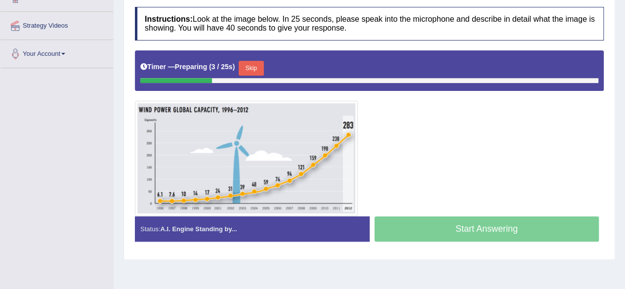
click at [259, 66] on button "Skip" at bounding box center [251, 68] width 25 height 15
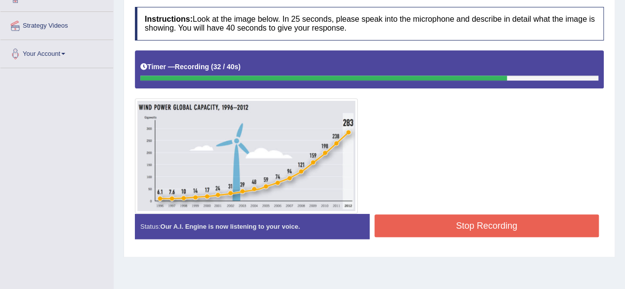
click at [461, 224] on button "Stop Recording" at bounding box center [486, 225] width 225 height 23
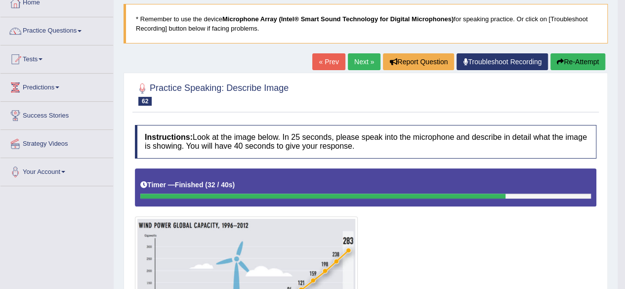
scroll to position [59, 0]
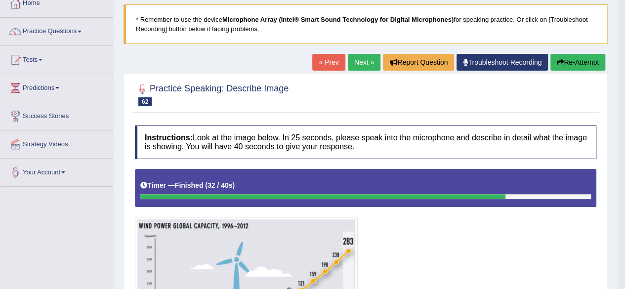
click at [354, 56] on link "Next »" at bounding box center [364, 62] width 33 height 17
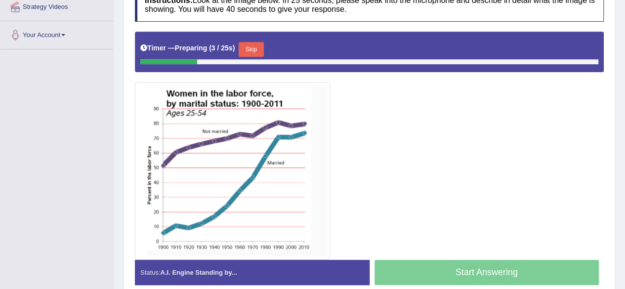
scroll to position [198, 0]
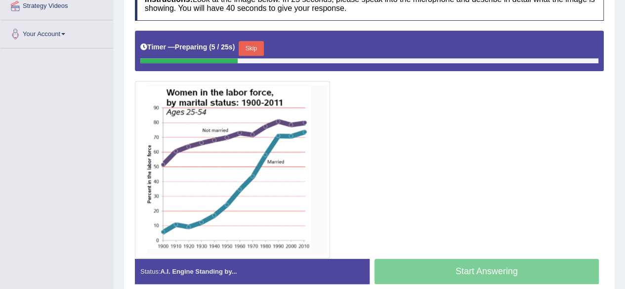
click at [251, 45] on button "Skip" at bounding box center [251, 48] width 25 height 15
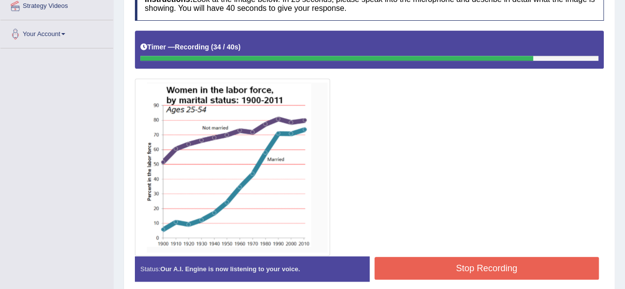
click at [399, 261] on button "Stop Recording" at bounding box center [486, 268] width 225 height 23
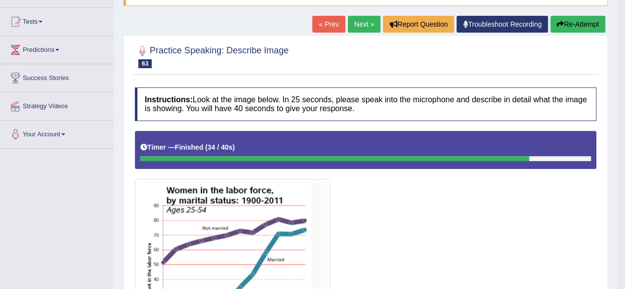
scroll to position [79, 0]
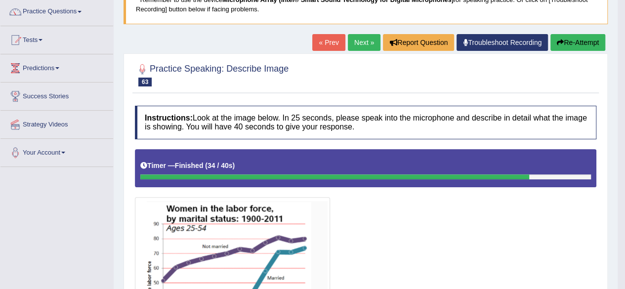
click at [351, 46] on link "Next »" at bounding box center [364, 42] width 33 height 17
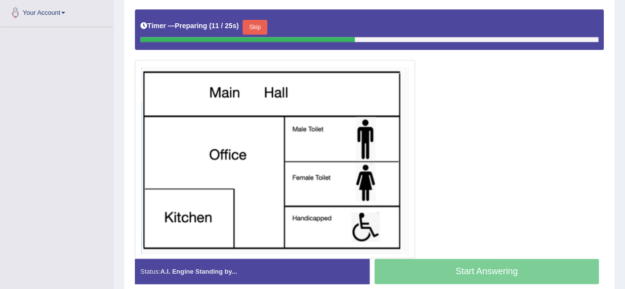
scroll to position [217, 0]
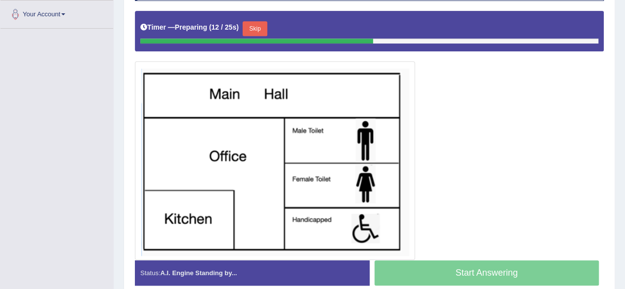
click at [260, 34] on div "Skip" at bounding box center [254, 29] width 25 height 17
click at [259, 27] on button "Skip" at bounding box center [254, 28] width 25 height 15
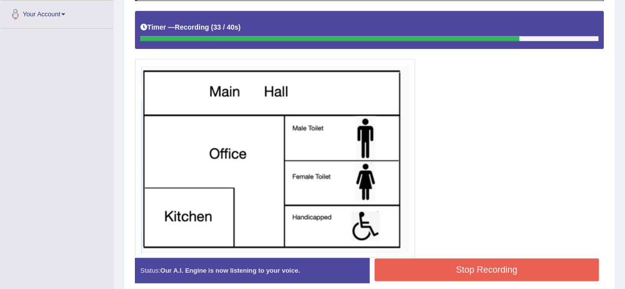
click at [418, 271] on button "Stop Recording" at bounding box center [486, 269] width 225 height 23
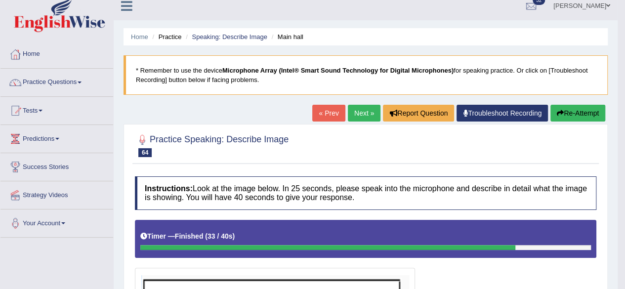
scroll to position [0, 0]
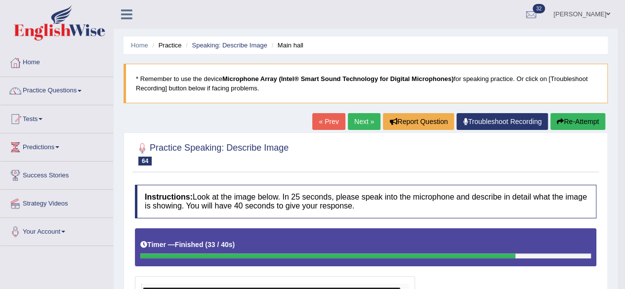
click at [360, 120] on link "Next »" at bounding box center [364, 121] width 33 height 17
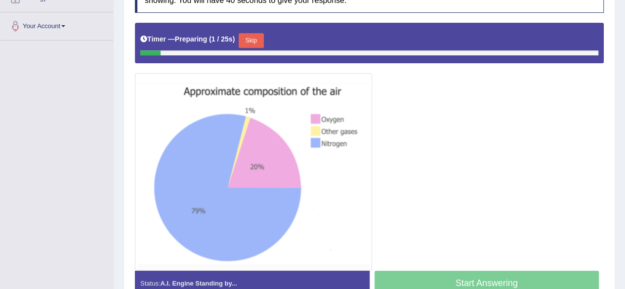
scroll to position [217, 0]
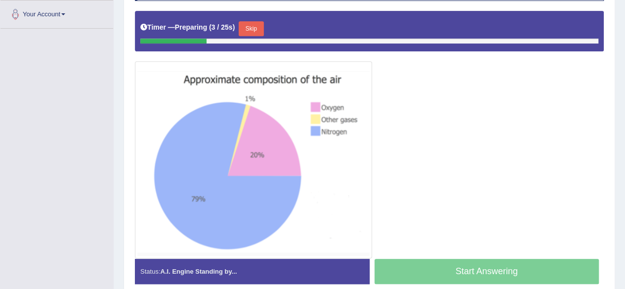
click at [257, 28] on button "Skip" at bounding box center [251, 28] width 25 height 15
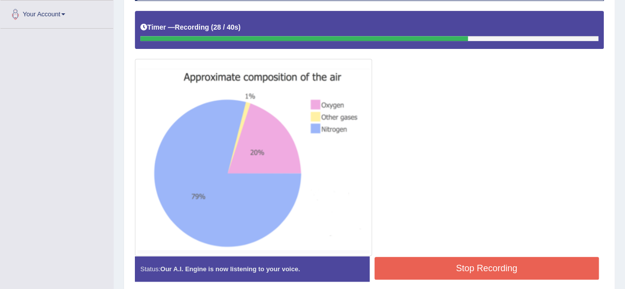
click at [424, 267] on button "Stop Recording" at bounding box center [486, 268] width 225 height 23
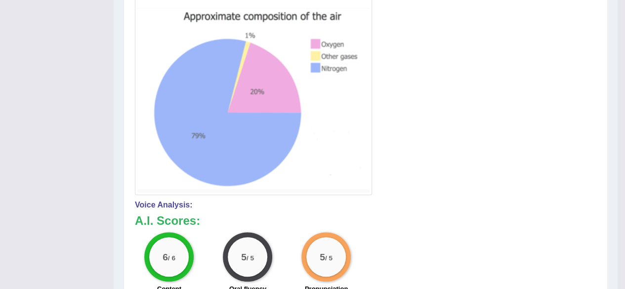
scroll to position [277, 0]
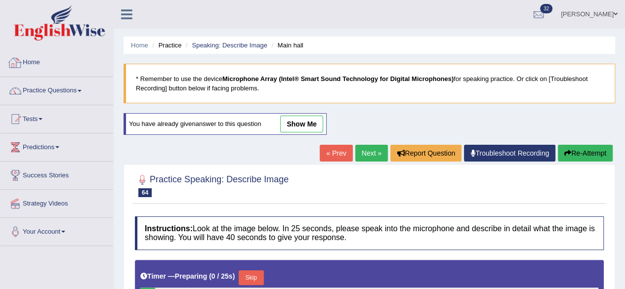
click at [37, 62] on link "Home" at bounding box center [56, 61] width 113 height 25
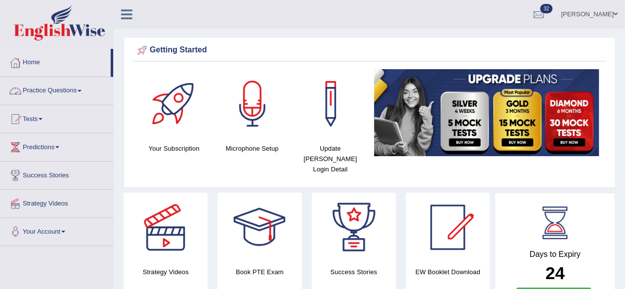
click at [81, 88] on link "Practice Questions" at bounding box center [56, 89] width 113 height 25
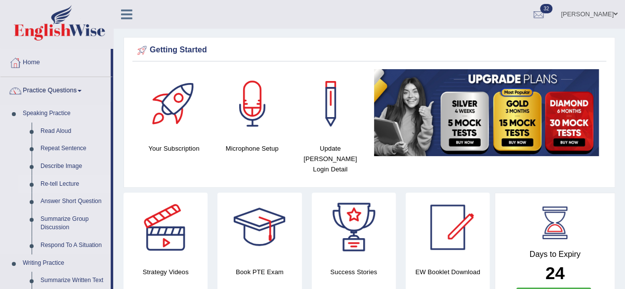
click at [60, 180] on link "Re-tell Lecture" at bounding box center [73, 184] width 75 height 18
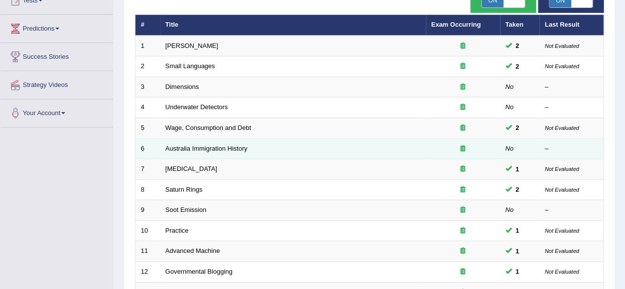
scroll to position [257, 0]
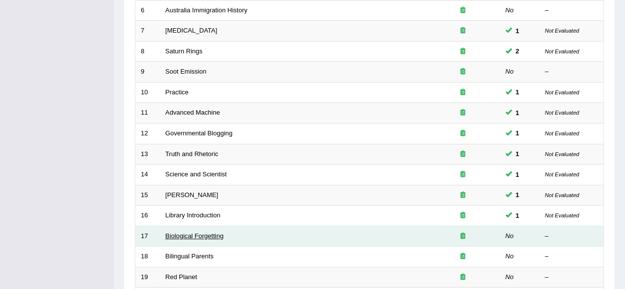
click at [185, 235] on link "Biological Forgetting" at bounding box center [194, 235] width 58 height 7
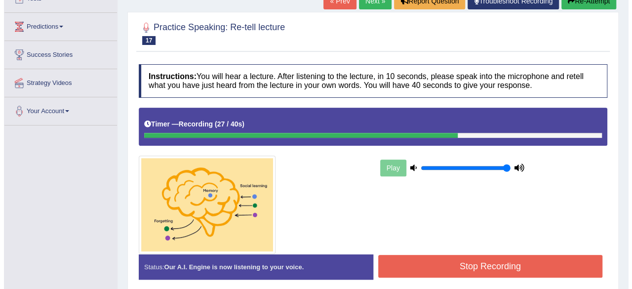
scroll to position [119, 0]
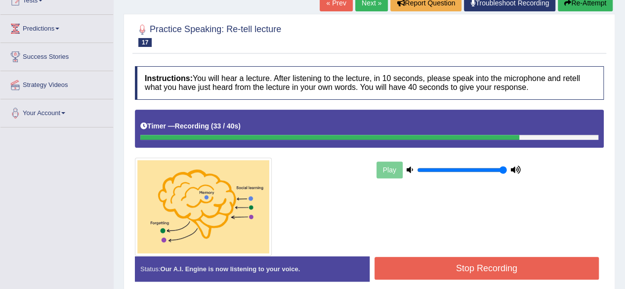
click at [403, 265] on button "Stop Recording" at bounding box center [486, 268] width 225 height 23
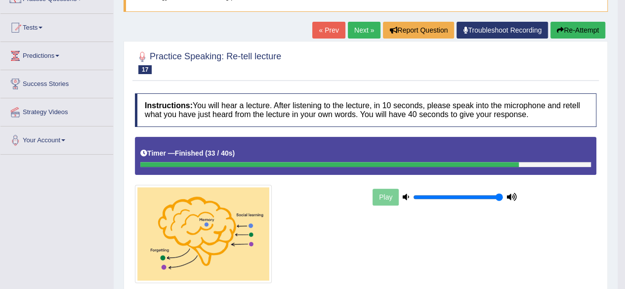
scroll to position [79, 0]
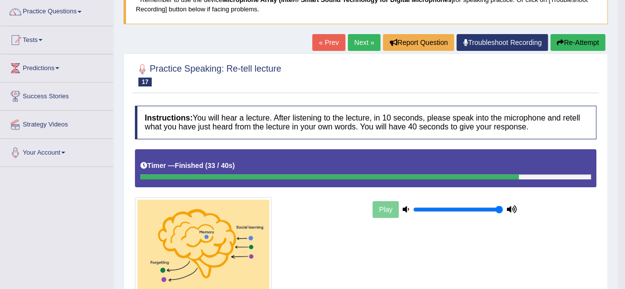
click at [359, 46] on link "Next »" at bounding box center [364, 42] width 33 height 17
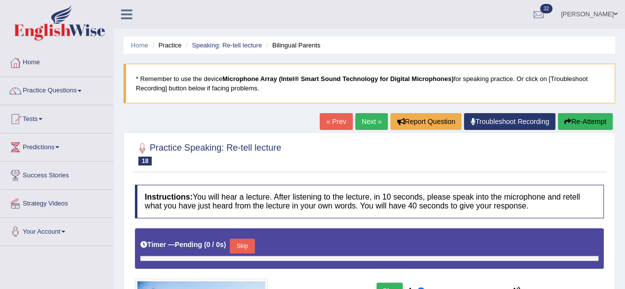
type input "1"
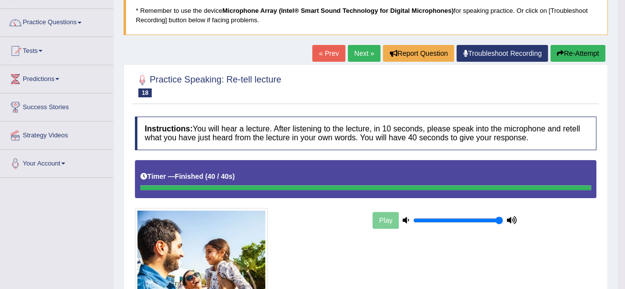
scroll to position [40, 0]
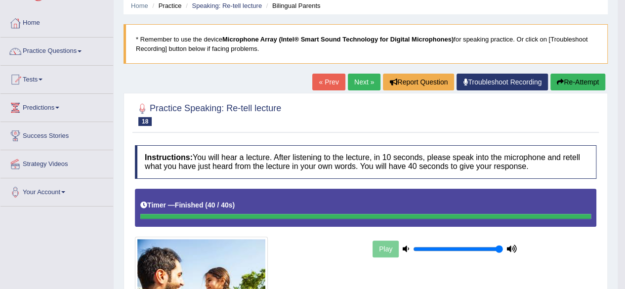
click at [361, 78] on link "Next »" at bounding box center [364, 82] width 33 height 17
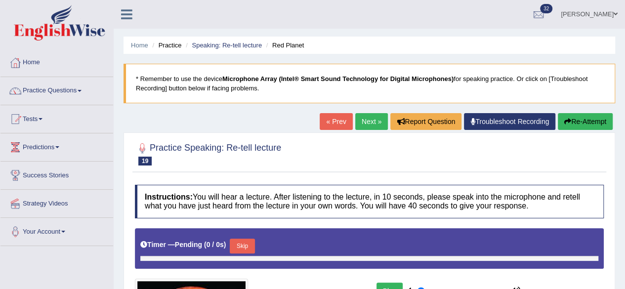
type input "1"
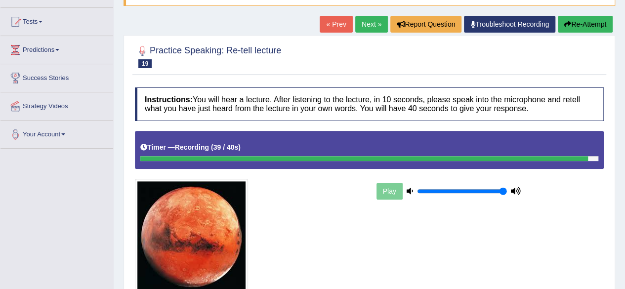
scroll to position [217, 0]
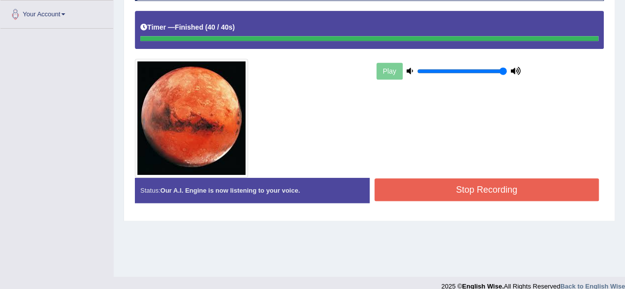
click at [386, 179] on button "Stop Recording" at bounding box center [486, 189] width 225 height 23
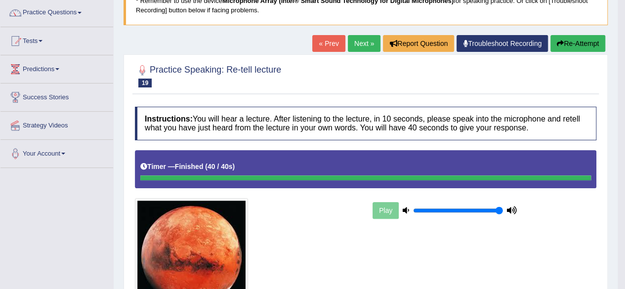
scroll to position [59, 0]
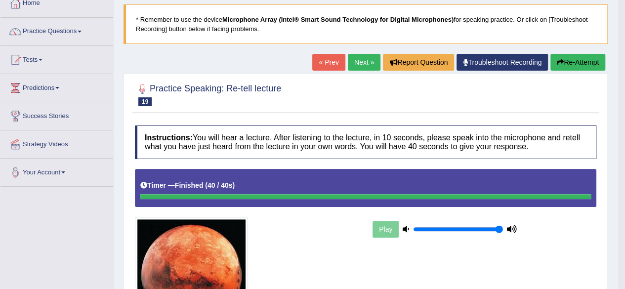
click at [355, 67] on link "Next »" at bounding box center [364, 62] width 33 height 17
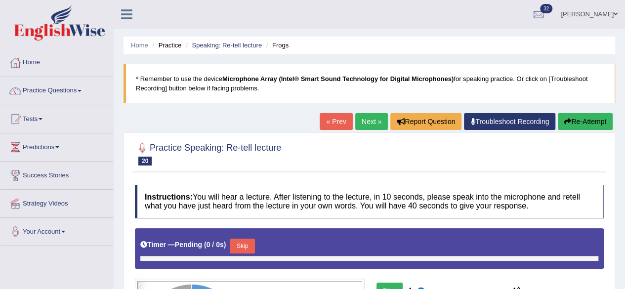
type input "1"
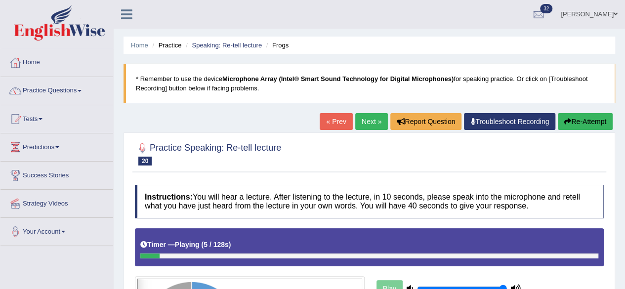
click at [568, 118] on icon "button" at bounding box center [567, 121] width 7 height 7
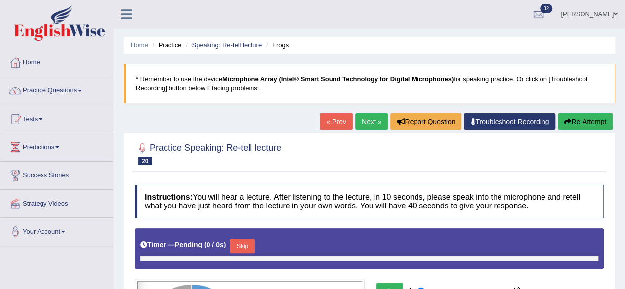
type input "1"
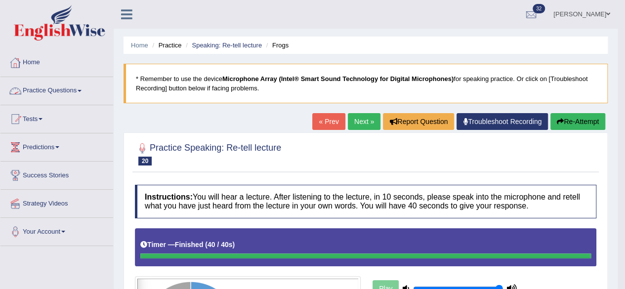
click at [81, 91] on span at bounding box center [80, 91] width 4 height 2
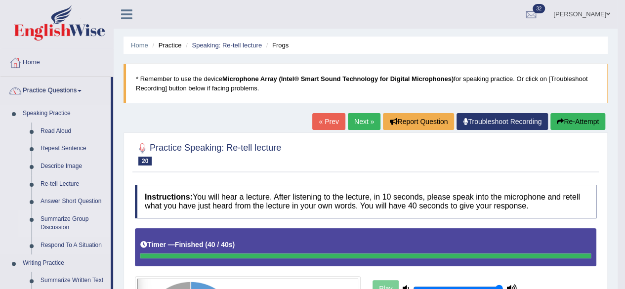
click at [58, 217] on link "Summarize Group Discussion" at bounding box center [73, 223] width 75 height 26
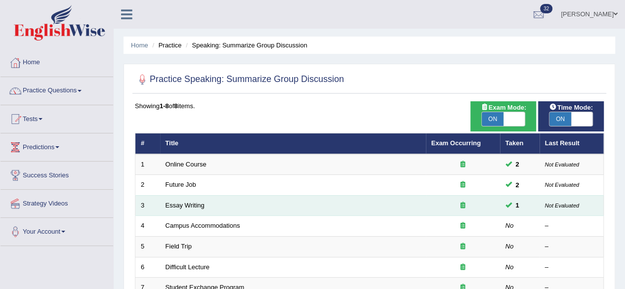
click at [201, 211] on td "Essay Writing" at bounding box center [293, 205] width 266 height 21
click at [187, 206] on link "Essay Writing" at bounding box center [184, 204] width 39 height 7
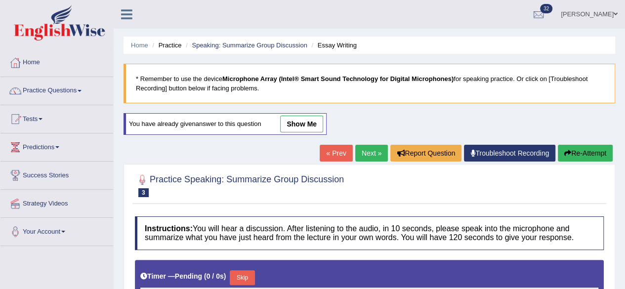
type input "1"
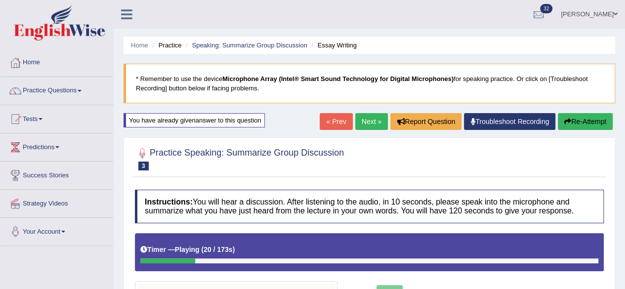
click at [574, 122] on button "Re-Attempt" at bounding box center [585, 121] width 55 height 17
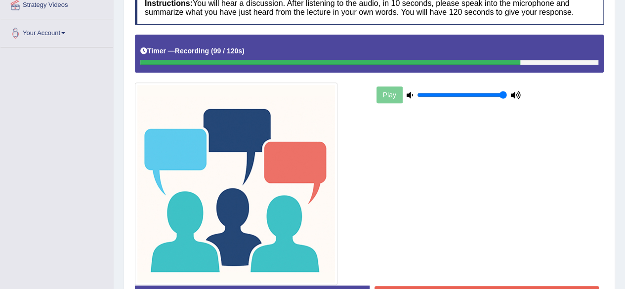
scroll to position [217, 0]
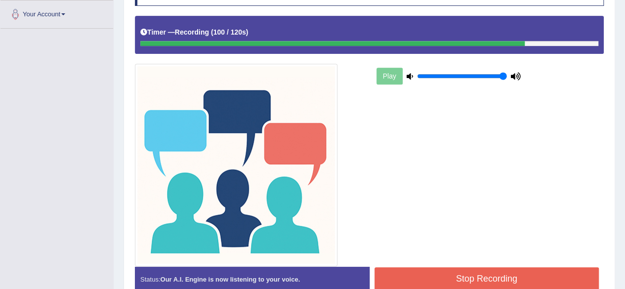
click at [456, 279] on button "Stop Recording" at bounding box center [486, 278] width 225 height 23
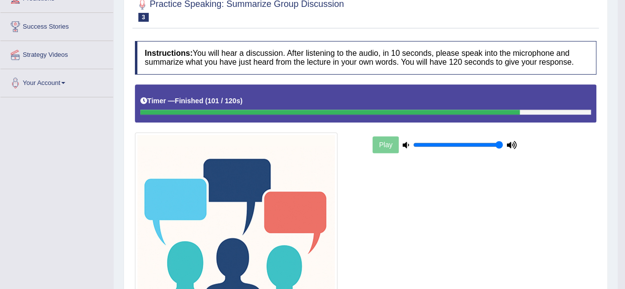
scroll to position [40, 0]
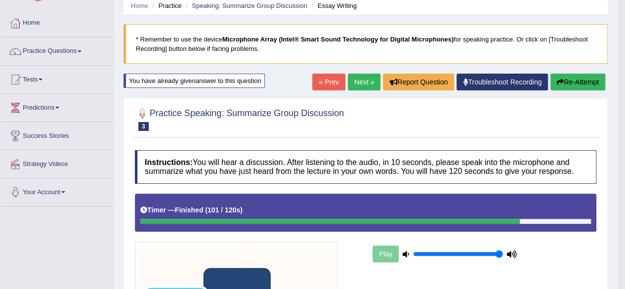
click at [362, 81] on link "Next »" at bounding box center [364, 82] width 33 height 17
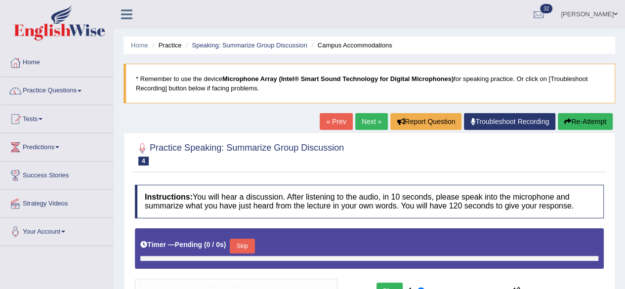
type input "1"
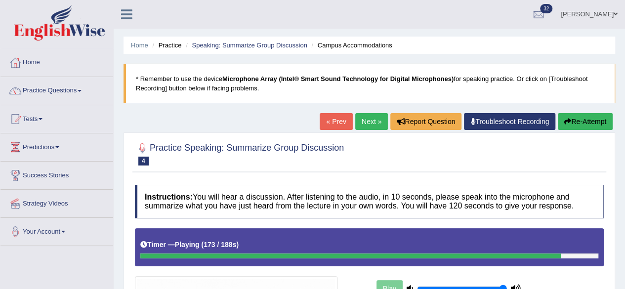
click at [362, 81] on b "Microphone Array (Intel® Smart Sound Technology for Digital Microphones)" at bounding box center [337, 78] width 231 height 7
click at [327, 68] on blockquote "* Remember to use the device Microphone Array (Intel® Smart Sound Technology fo…" at bounding box center [368, 84] width 491 height 40
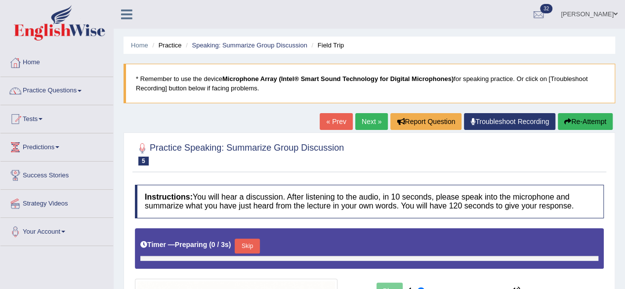
type input "1"
click at [30, 63] on link "Home" at bounding box center [56, 61] width 113 height 25
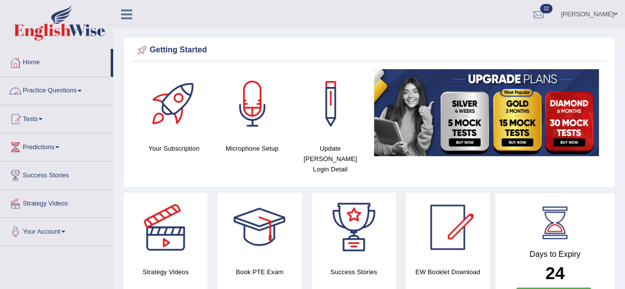
click at [79, 90] on link "Practice Questions" at bounding box center [56, 89] width 113 height 25
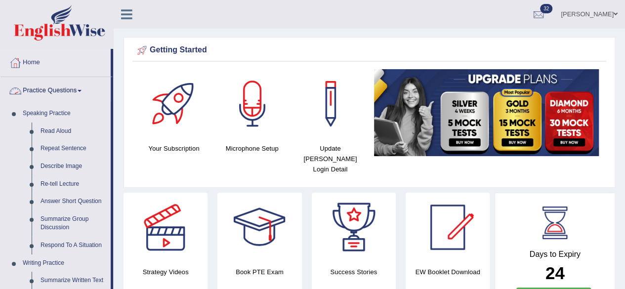
click at [84, 84] on link "Practice Questions" at bounding box center [55, 89] width 110 height 25
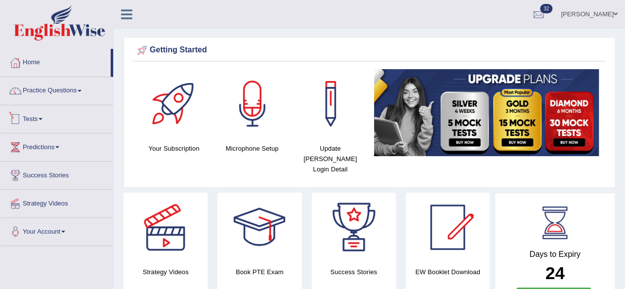
click at [41, 123] on link "Tests" at bounding box center [56, 117] width 113 height 25
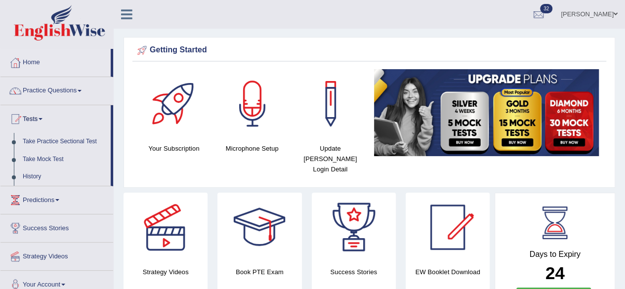
click at [81, 90] on span at bounding box center [80, 91] width 4 height 2
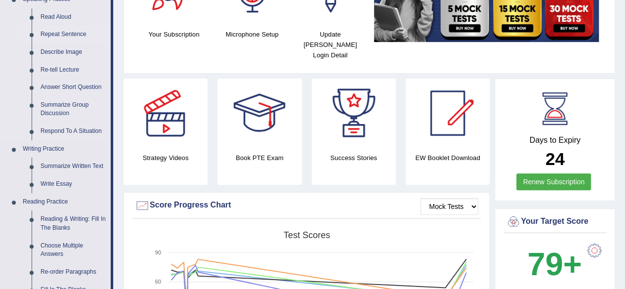
scroll to position [138, 0]
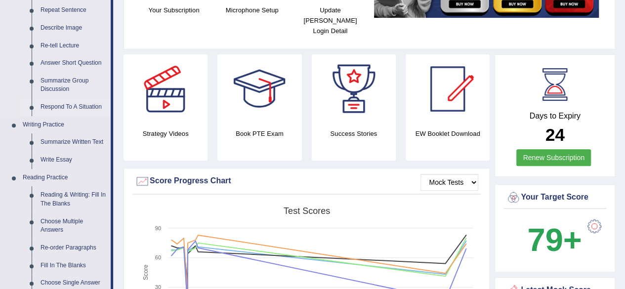
click at [73, 107] on link "Respond To A Situation" at bounding box center [73, 107] width 75 height 18
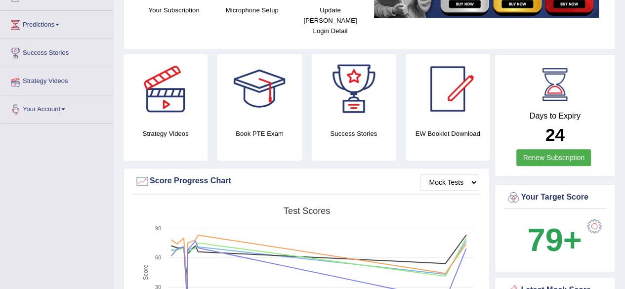
scroll to position [269, 0]
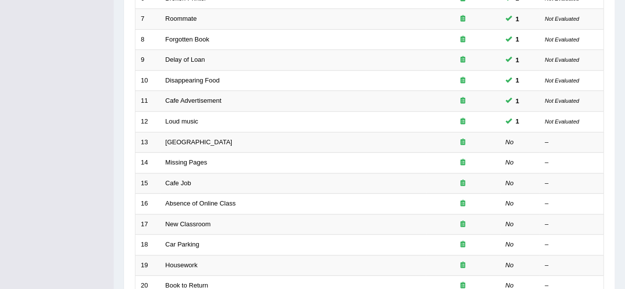
scroll to position [360, 0]
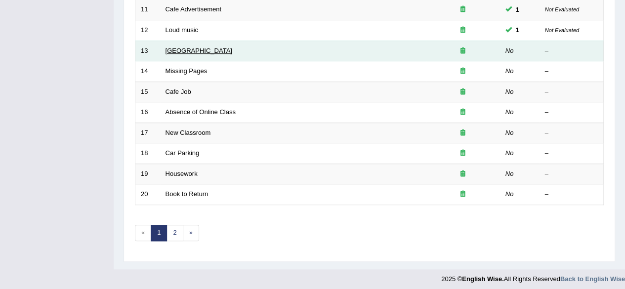
click at [182, 50] on link "[GEOGRAPHIC_DATA]" at bounding box center [198, 50] width 67 height 7
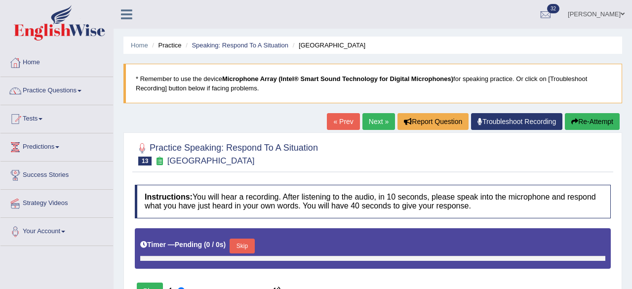
type input "1"
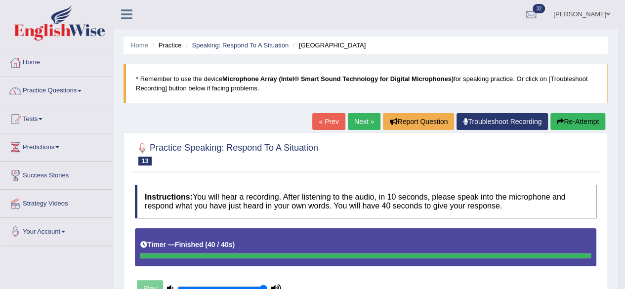
click at [359, 120] on link "Next »" at bounding box center [364, 121] width 33 height 17
click at [372, 119] on link "Next »" at bounding box center [364, 121] width 33 height 17
click at [30, 63] on link "Home" at bounding box center [56, 61] width 113 height 25
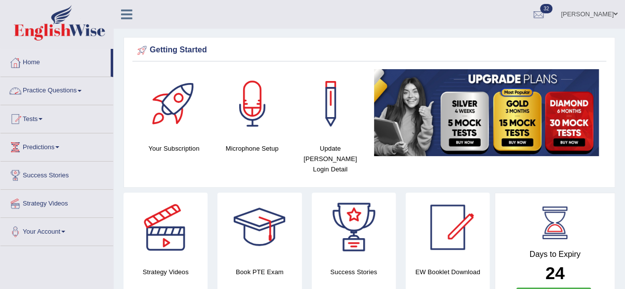
click at [85, 92] on link "Practice Questions" at bounding box center [56, 89] width 113 height 25
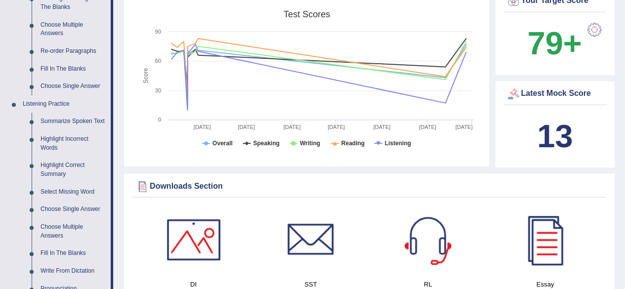
scroll to position [336, 0]
